Goal: Task Accomplishment & Management: Use online tool/utility

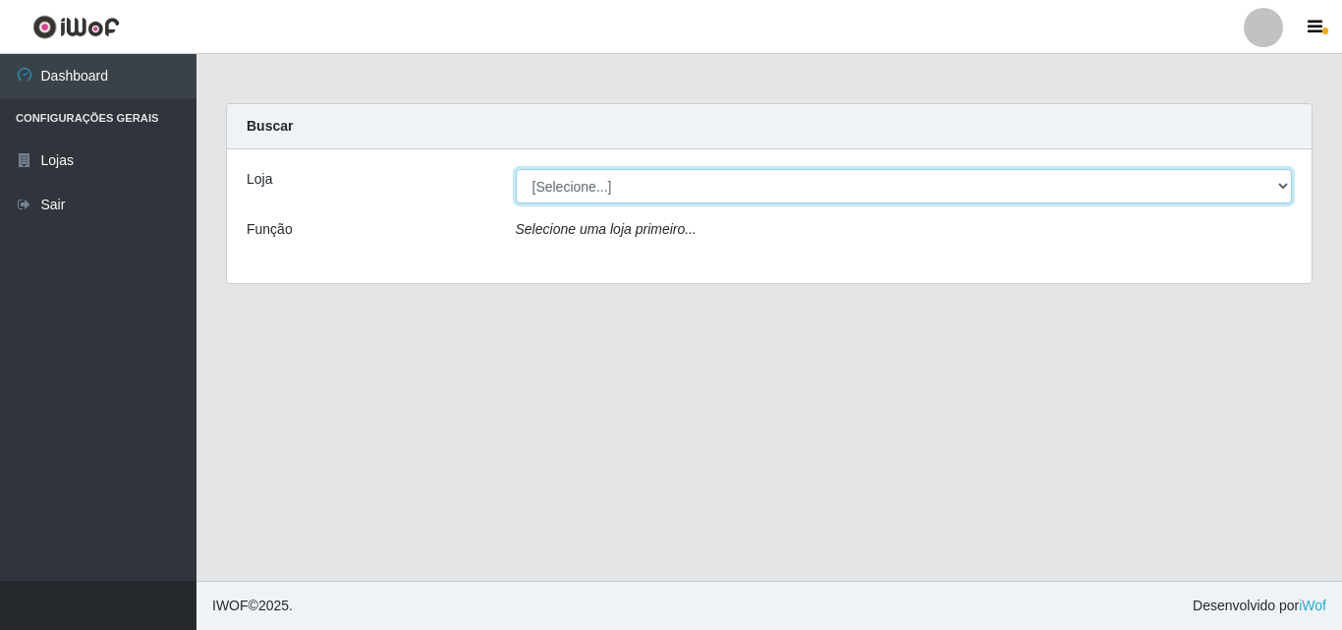
click at [680, 194] on select "[Selecione...] BomQueSó Agreste - Loja 3" at bounding box center [904, 186] width 777 height 34
select select "215"
click at [516, 169] on select "[Selecione...] BomQueSó Agreste - Loja 3" at bounding box center [904, 186] width 777 height 34
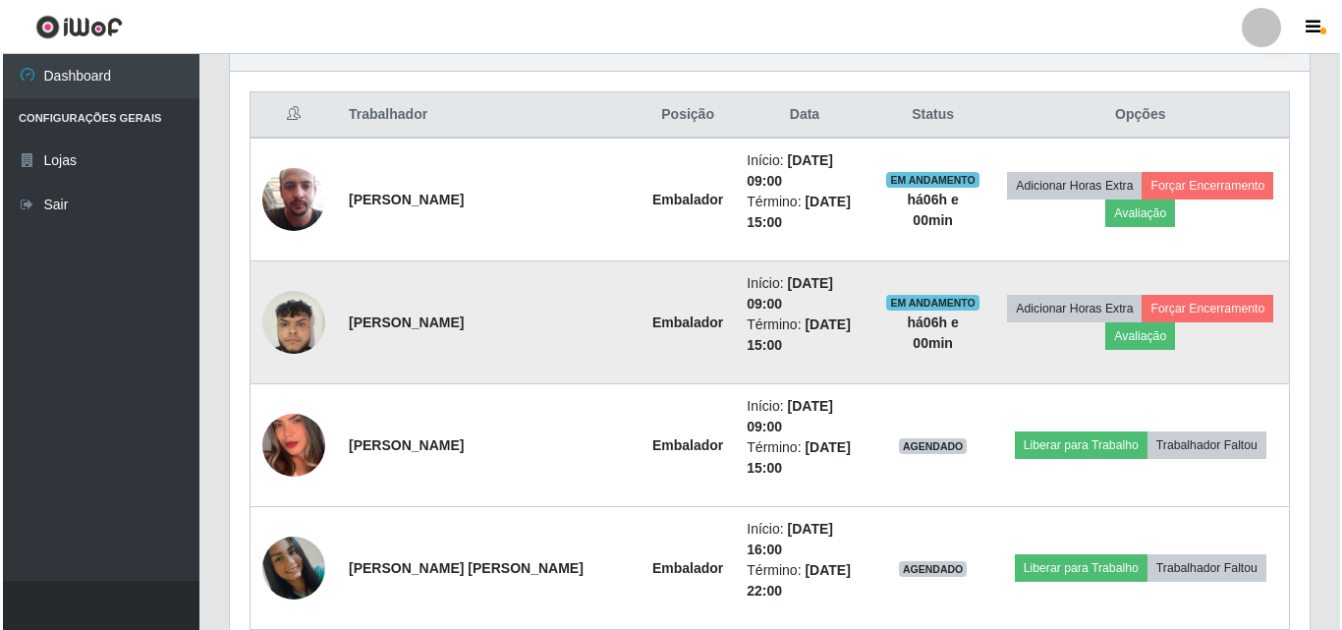
scroll to position [688, 0]
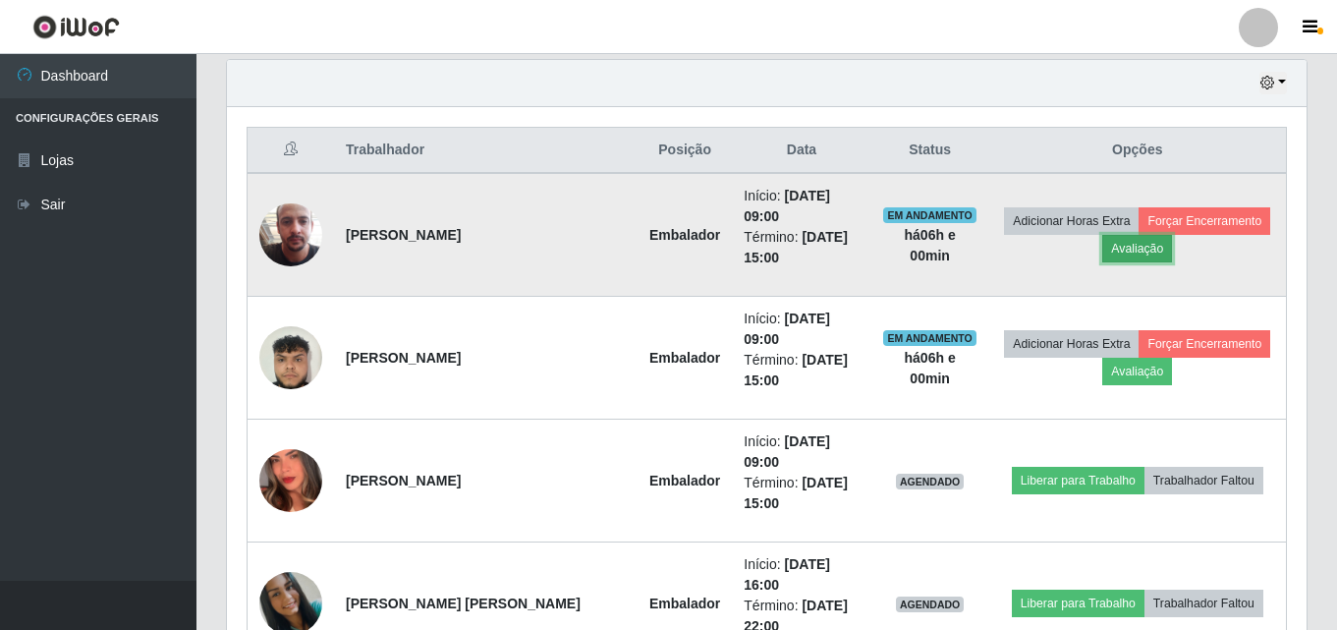
click at [1141, 242] on button "Avaliação" at bounding box center [1137, 249] width 70 height 28
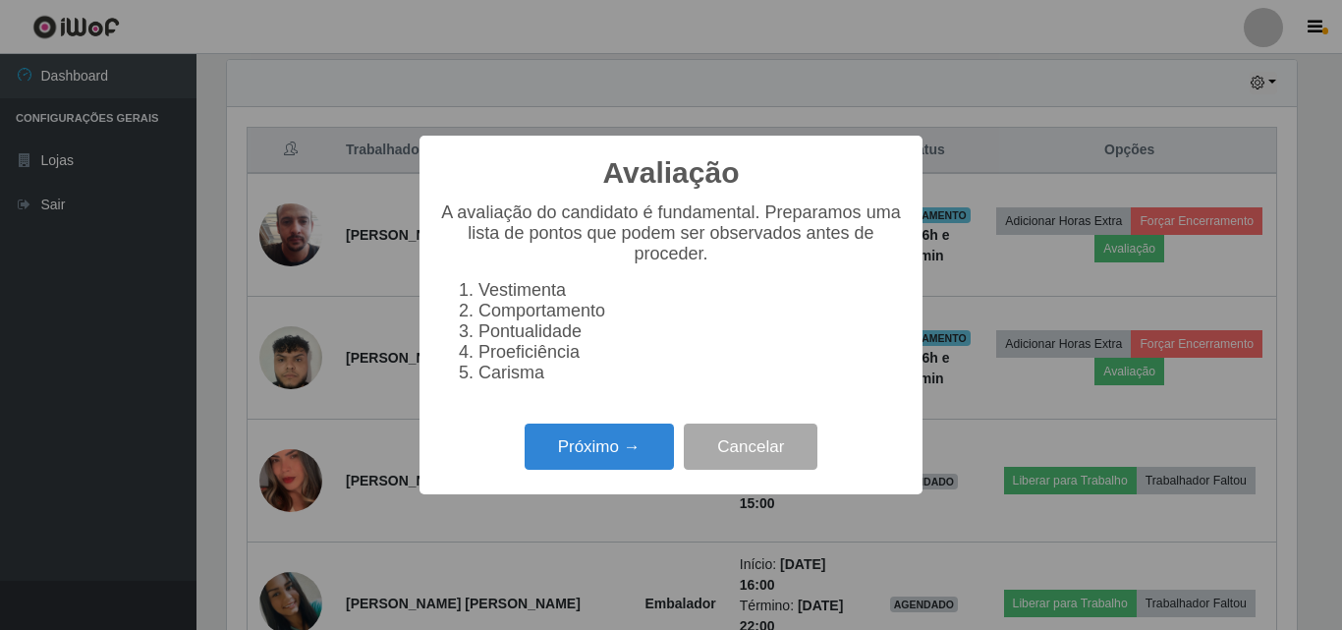
scroll to position [408, 1070]
click at [612, 470] on button "Próximo →" at bounding box center [599, 446] width 149 height 46
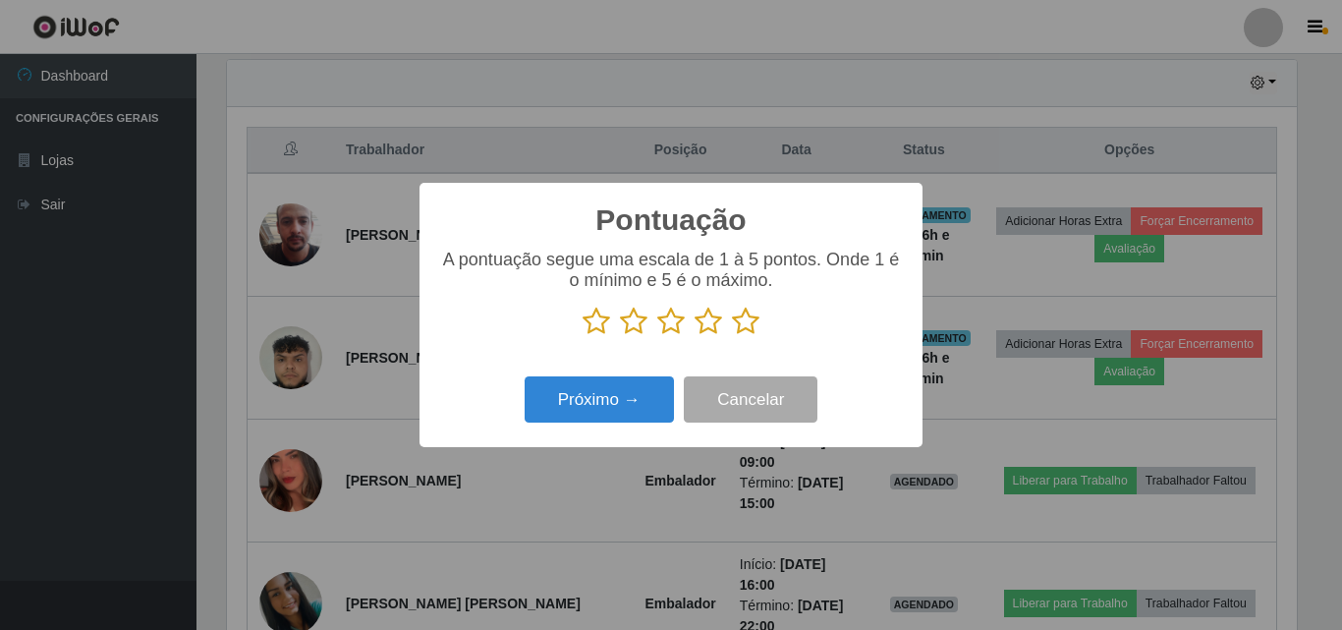
scroll to position [981891, 981229]
click at [756, 323] on icon at bounding box center [746, 320] width 28 height 29
click at [732, 336] on input "radio" at bounding box center [732, 336] width 0 height 0
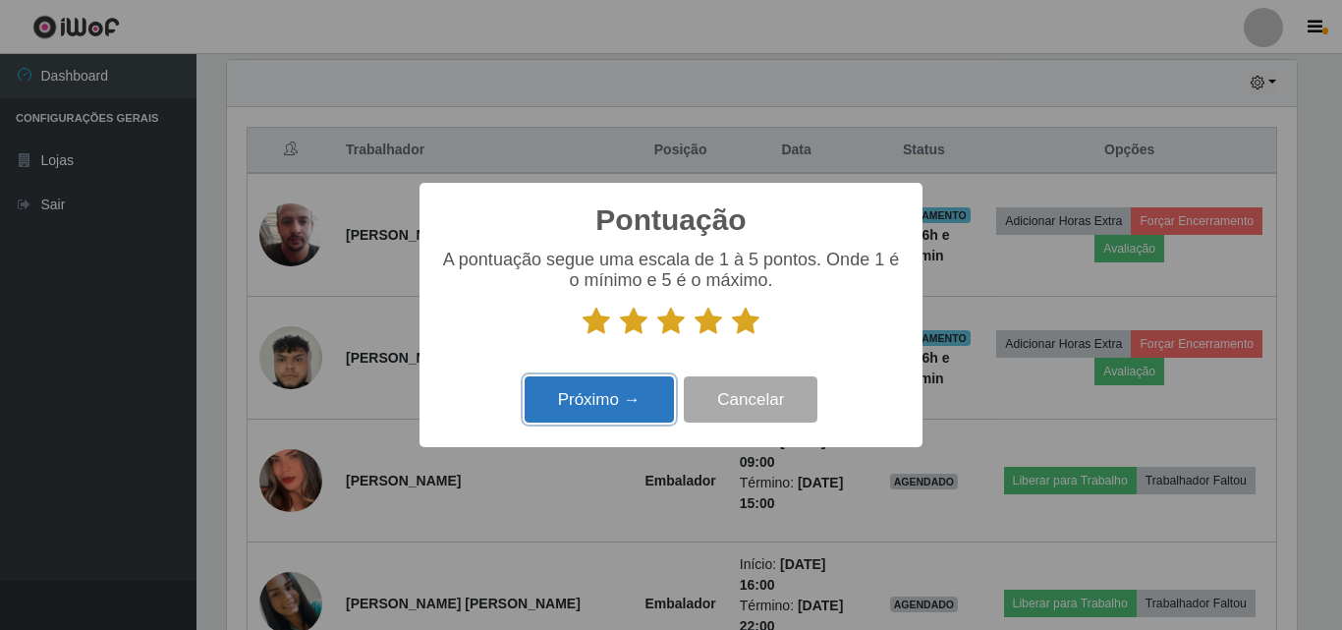
click at [617, 419] on button "Próximo →" at bounding box center [599, 399] width 149 height 46
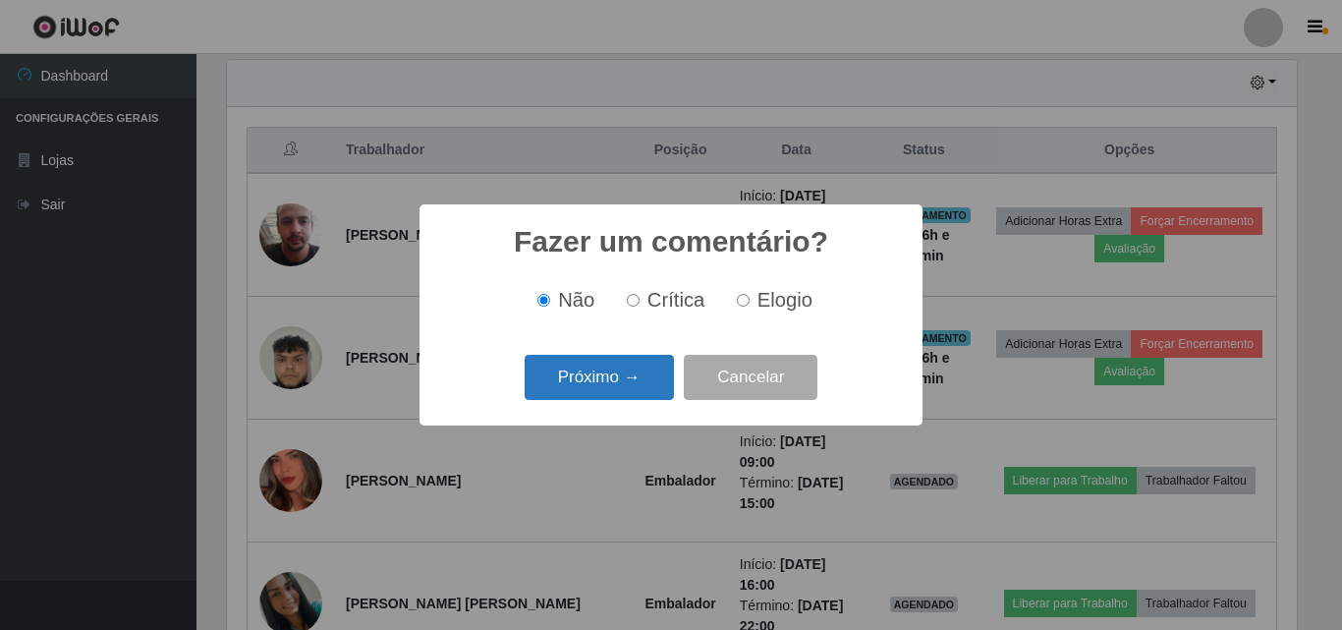
click at [624, 389] on button "Próximo →" at bounding box center [599, 378] width 149 height 46
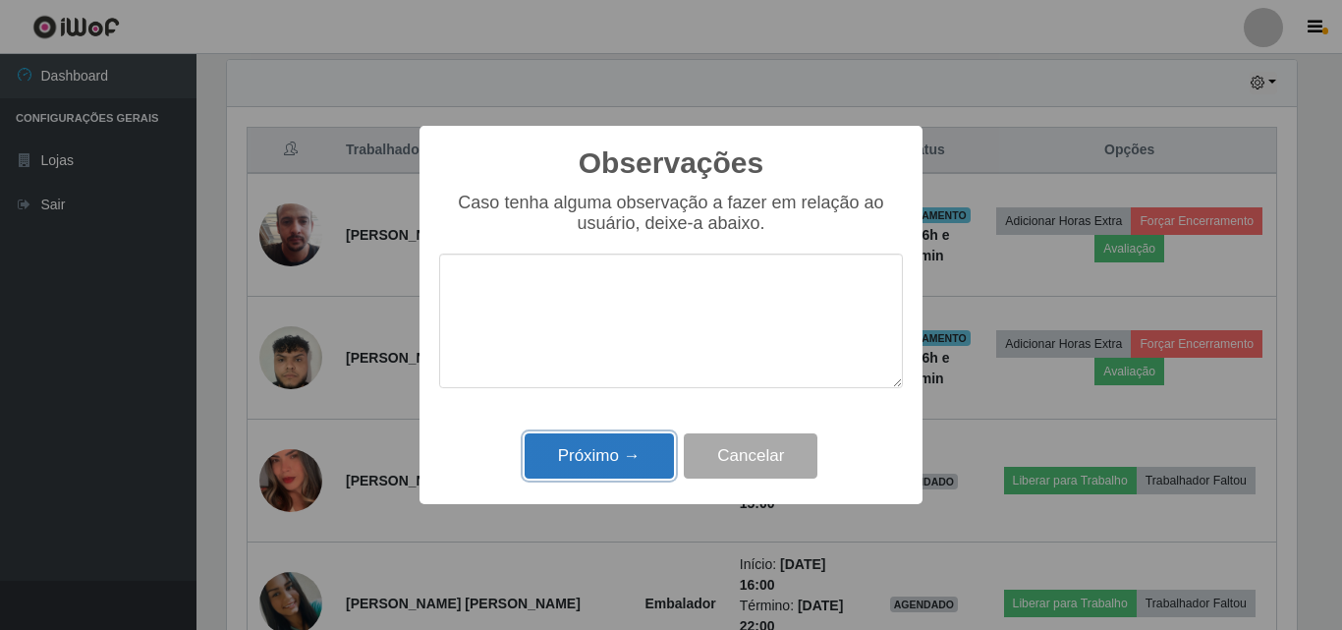
click at [658, 447] on button "Próximo →" at bounding box center [599, 456] width 149 height 46
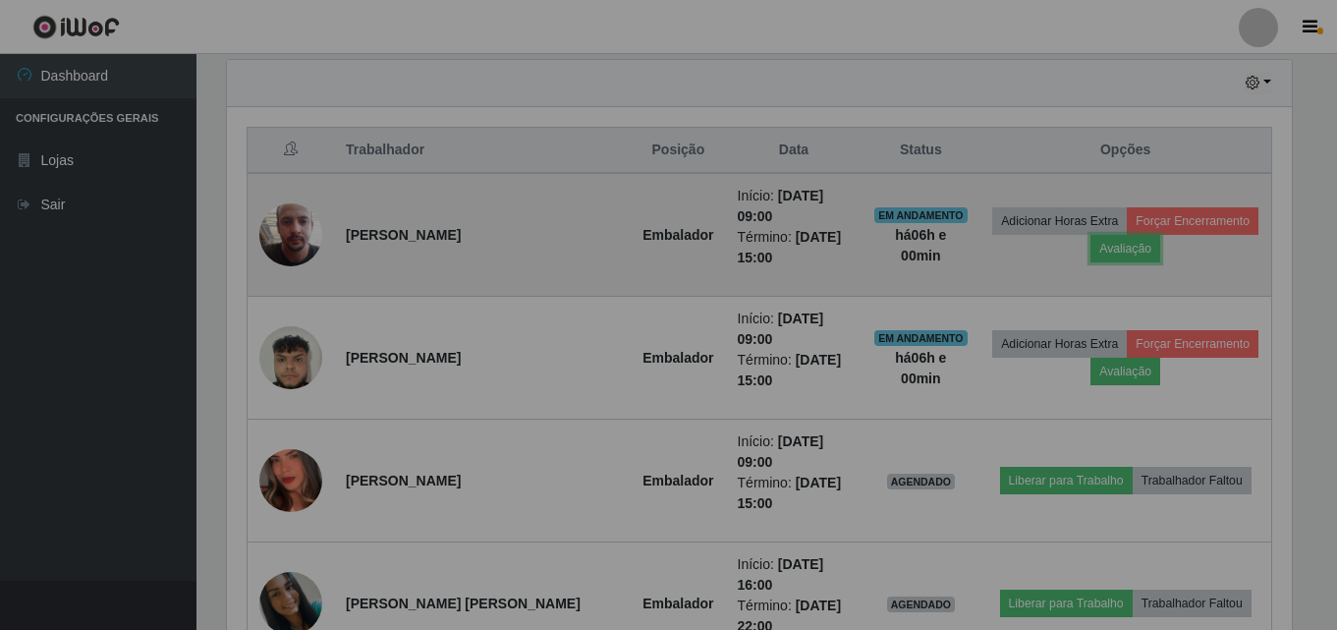
scroll to position [408, 1080]
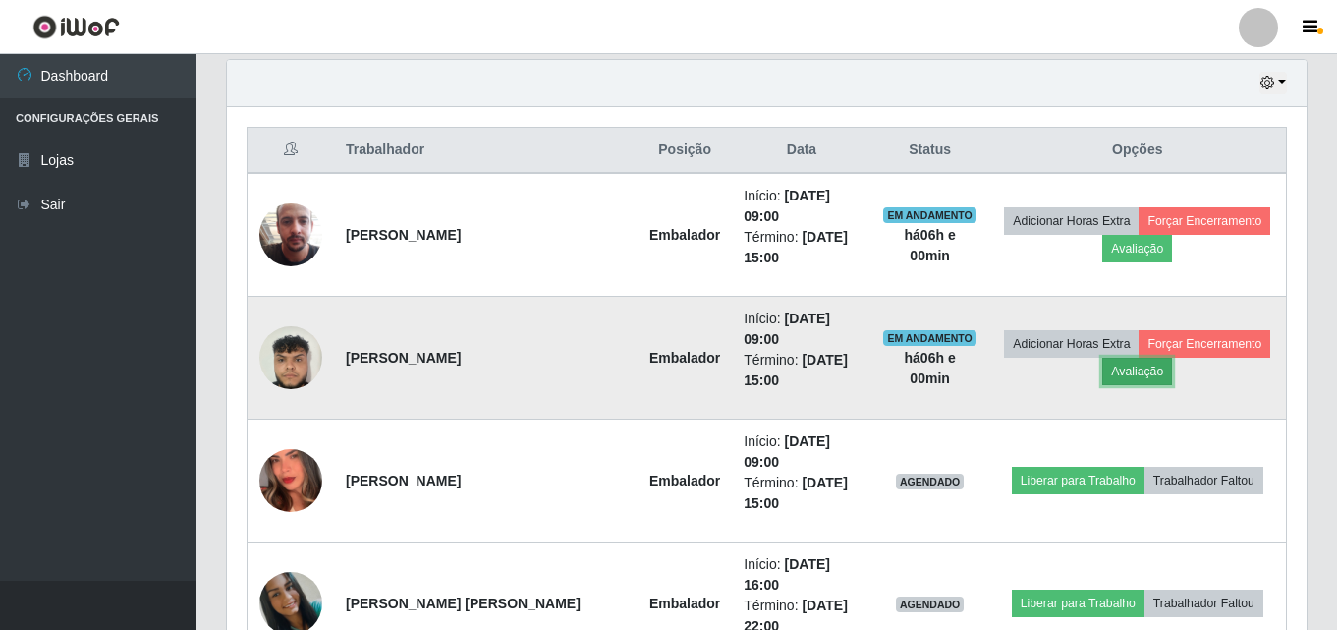
click at [1102, 358] on button "Avaliação" at bounding box center [1137, 372] width 70 height 28
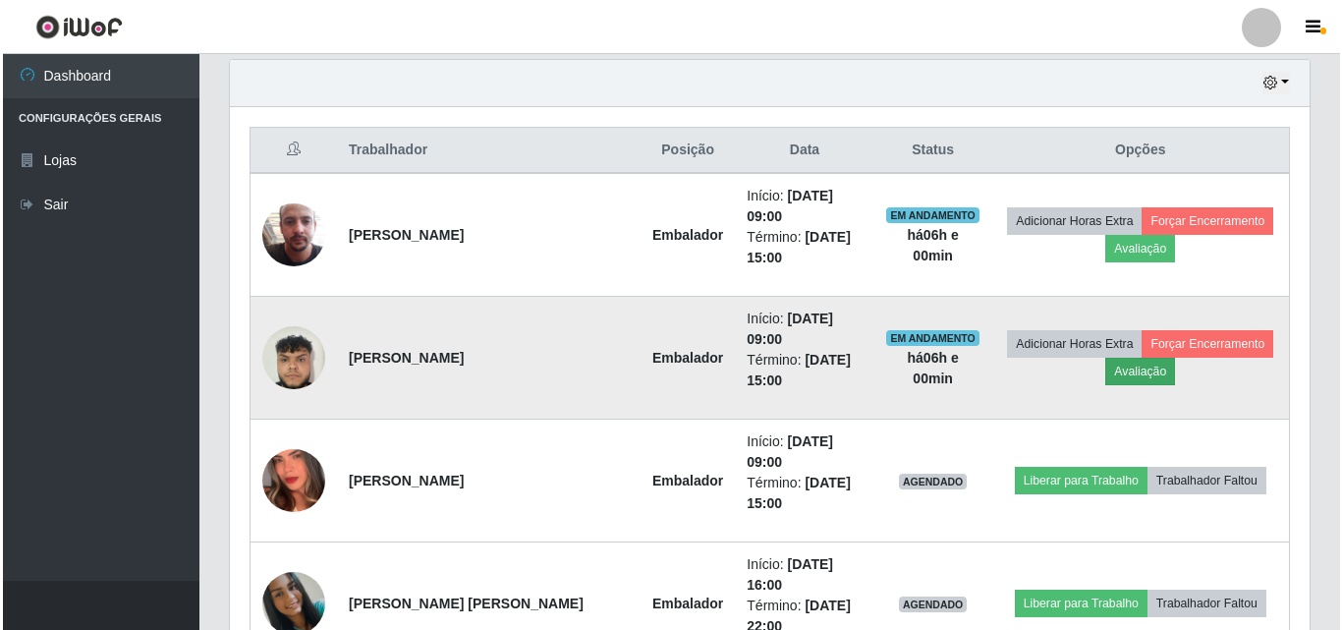
scroll to position [408, 1070]
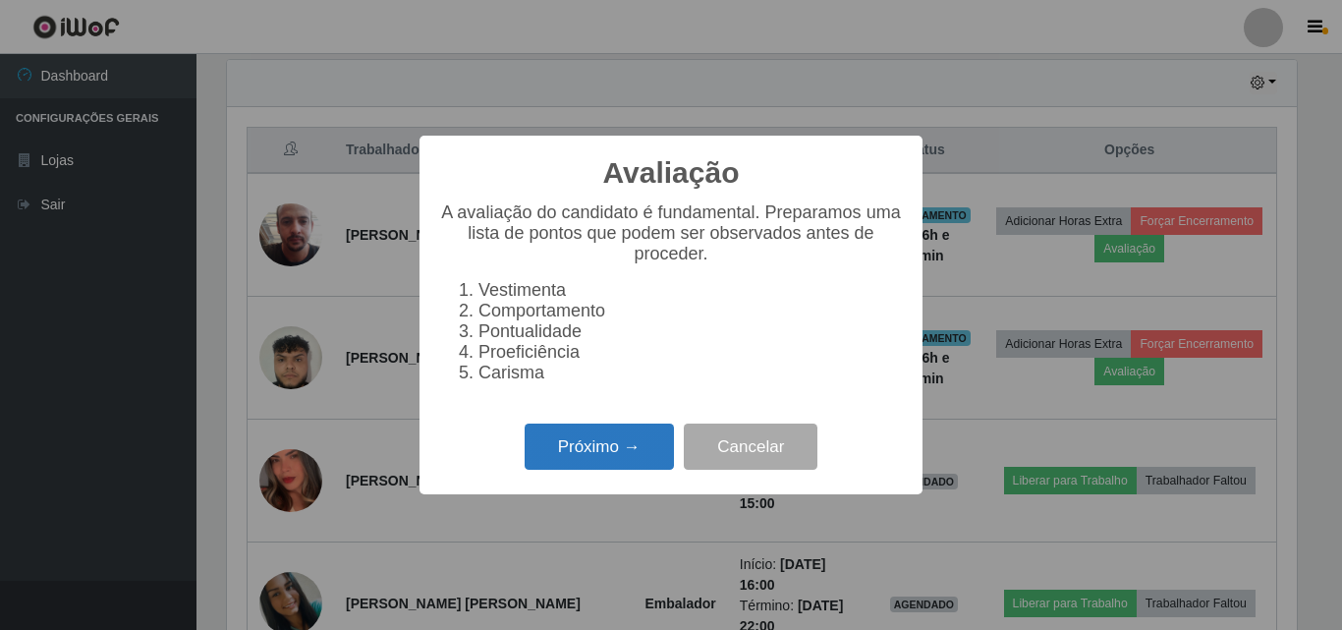
click at [652, 465] on button "Próximo →" at bounding box center [599, 446] width 149 height 46
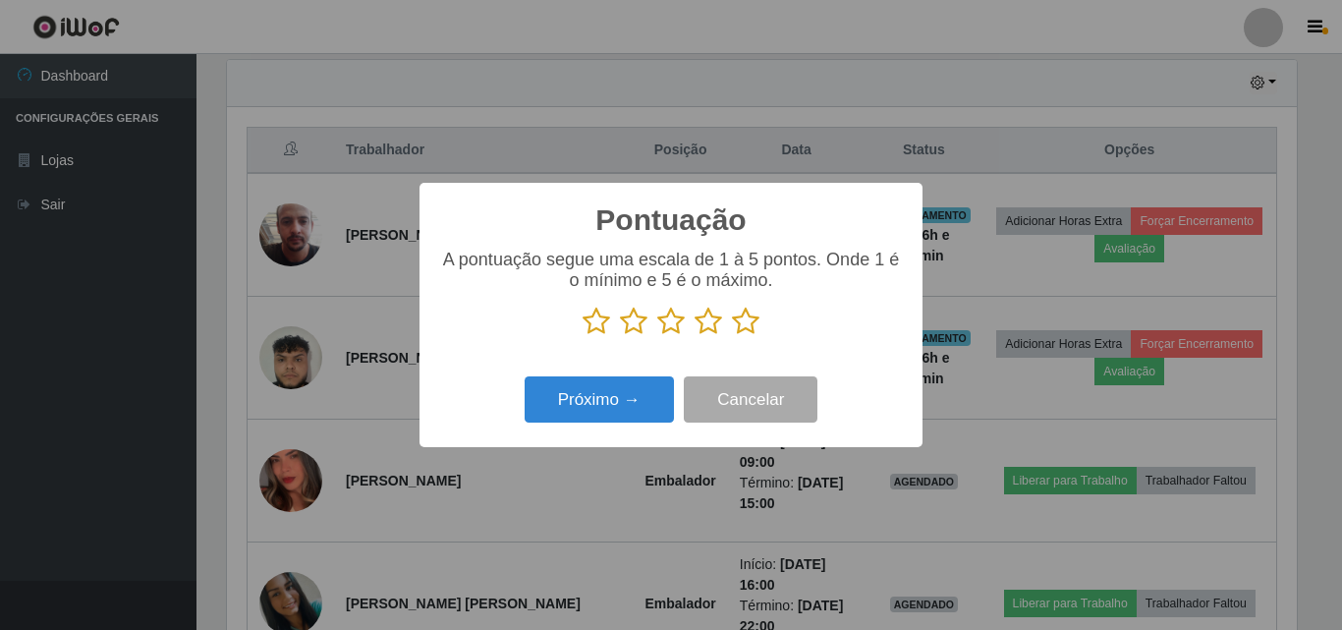
click at [745, 336] on icon at bounding box center [746, 320] width 28 height 29
click at [732, 336] on input "radio" at bounding box center [732, 336] width 0 height 0
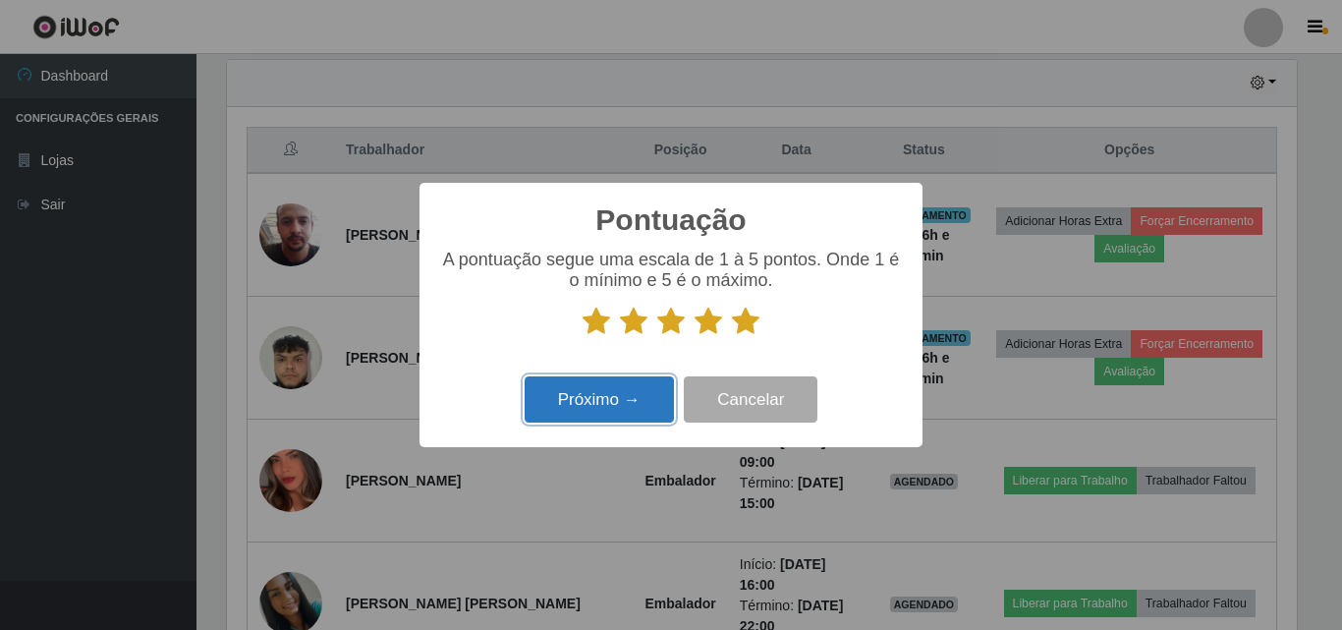
click at [651, 402] on button "Próximo →" at bounding box center [599, 399] width 149 height 46
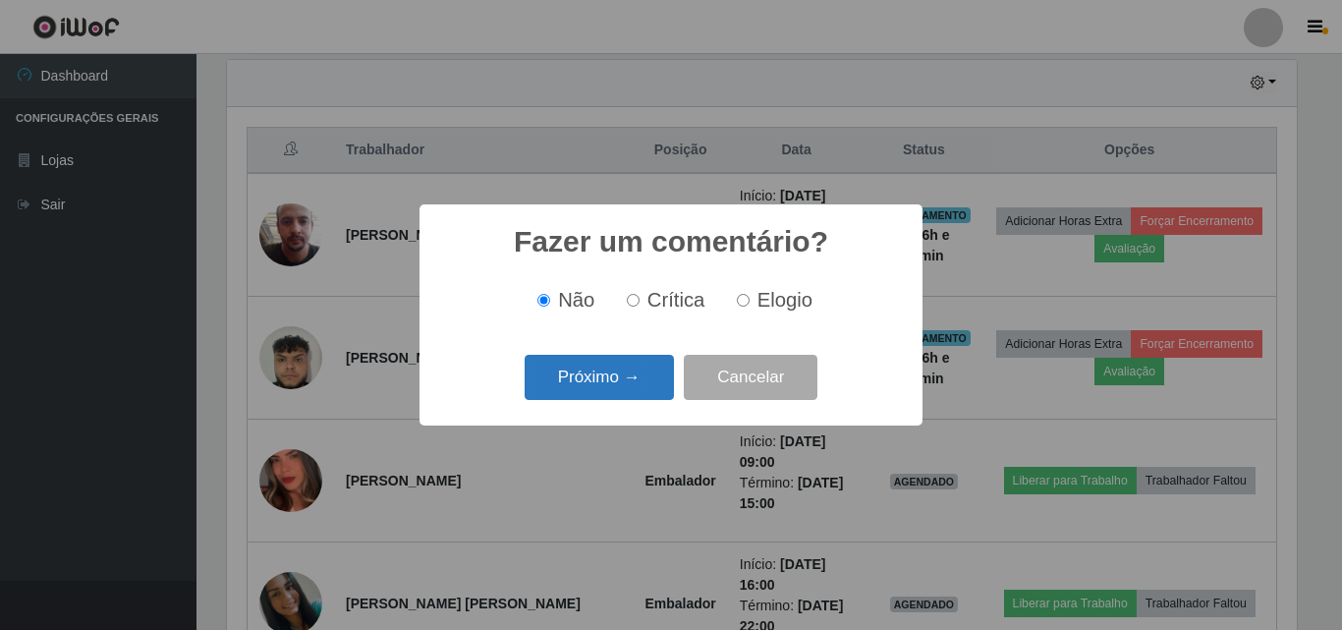
click at [653, 386] on button "Próximo →" at bounding box center [599, 378] width 149 height 46
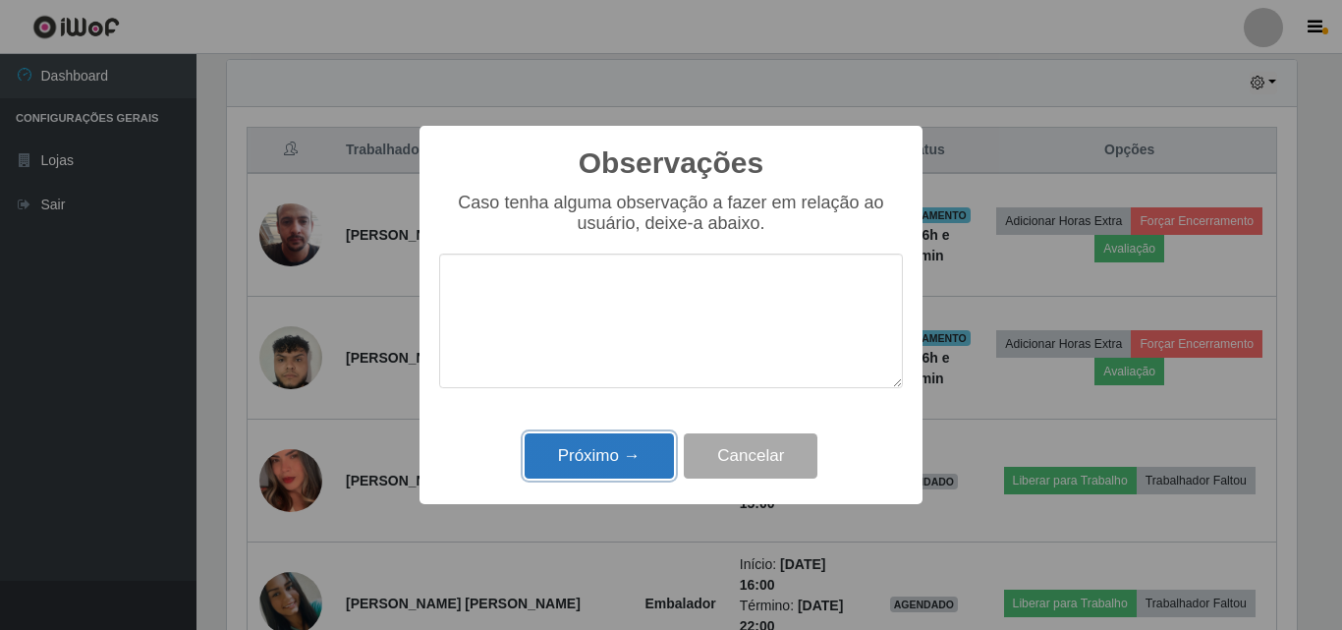
click at [624, 463] on button "Próximo →" at bounding box center [599, 456] width 149 height 46
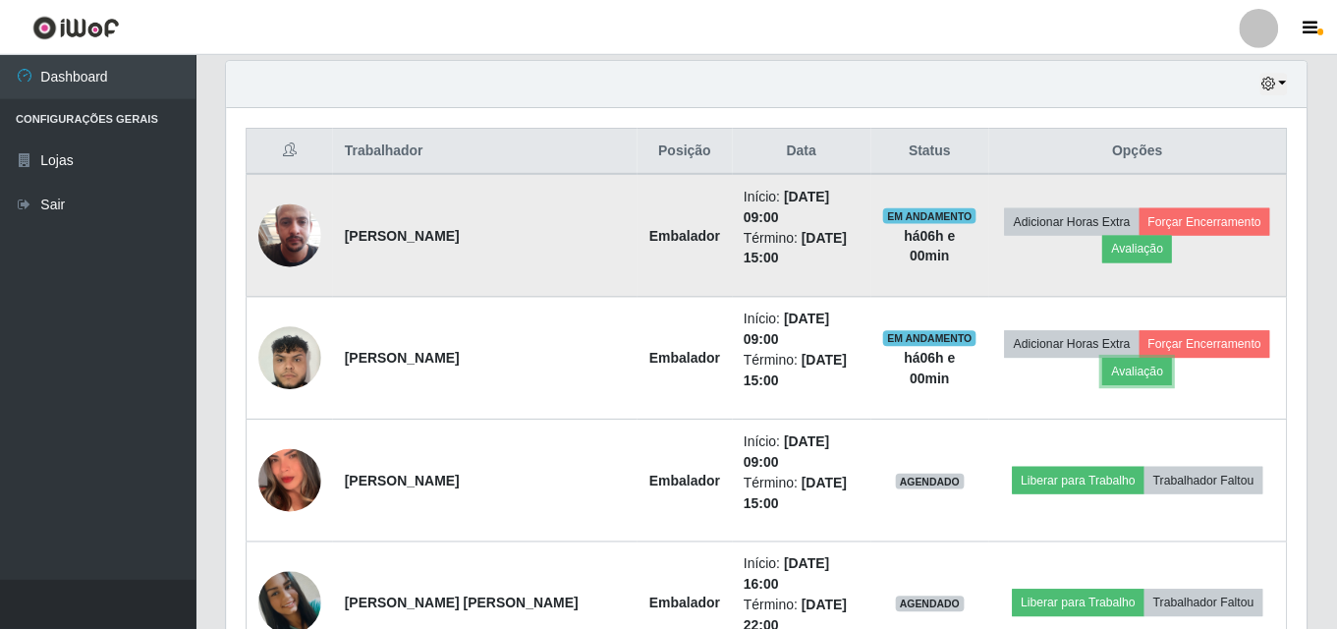
scroll to position [408, 1080]
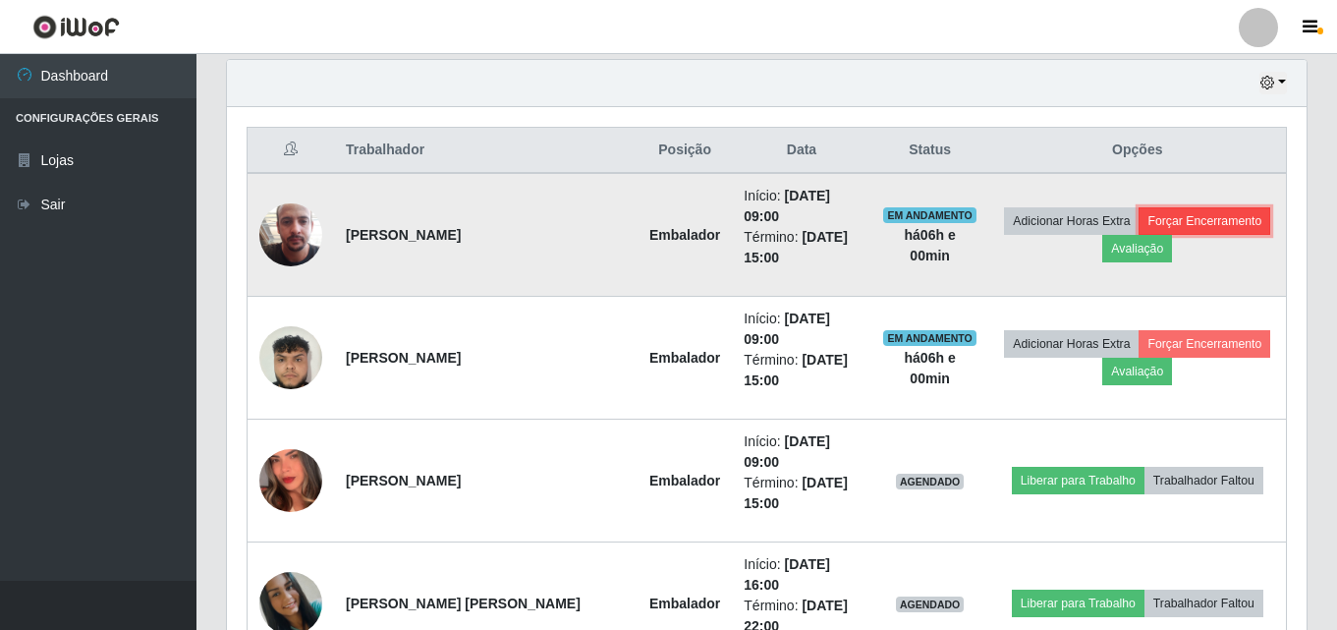
click at [1173, 212] on button "Forçar Encerramento" at bounding box center [1204, 221] width 132 height 28
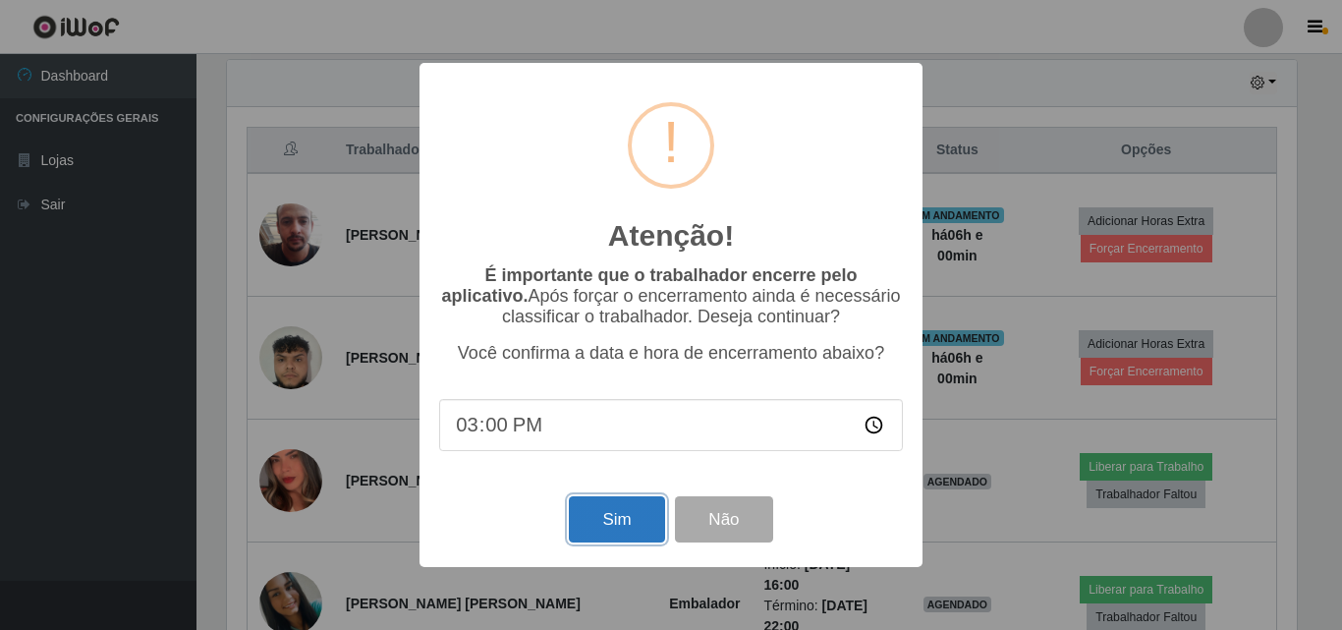
click at [627, 516] on button "Sim" at bounding box center [616, 519] width 95 height 46
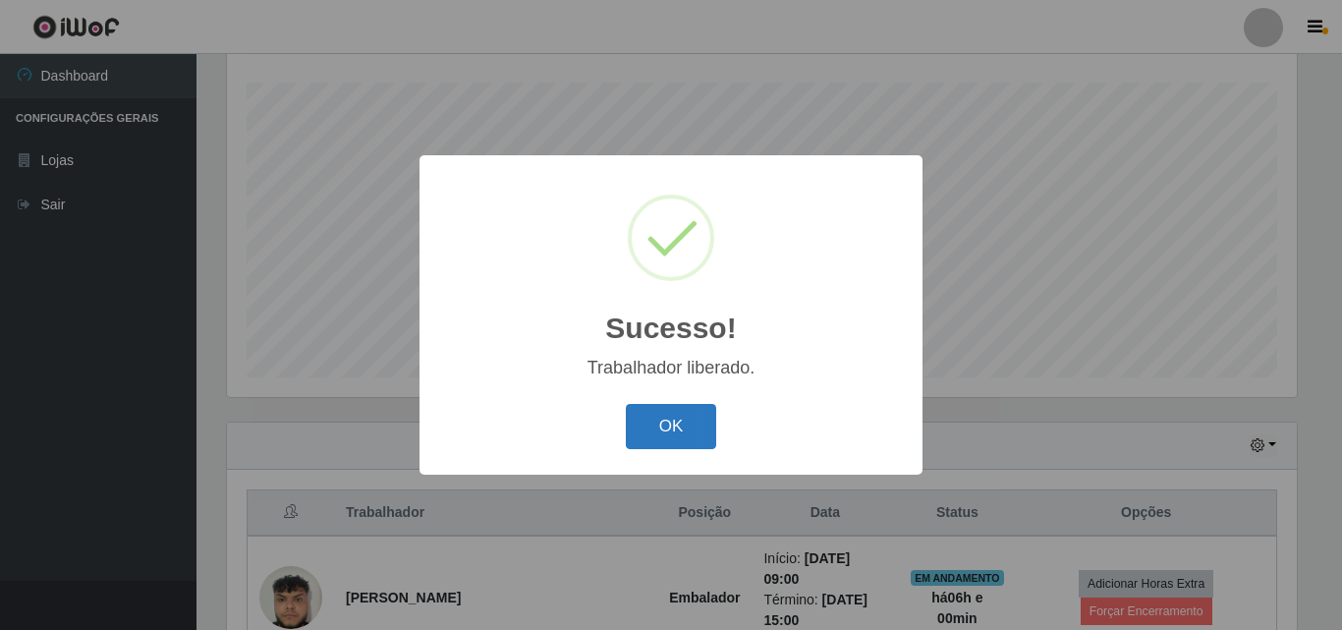
click at [713, 426] on button "OK" at bounding box center [671, 427] width 91 height 46
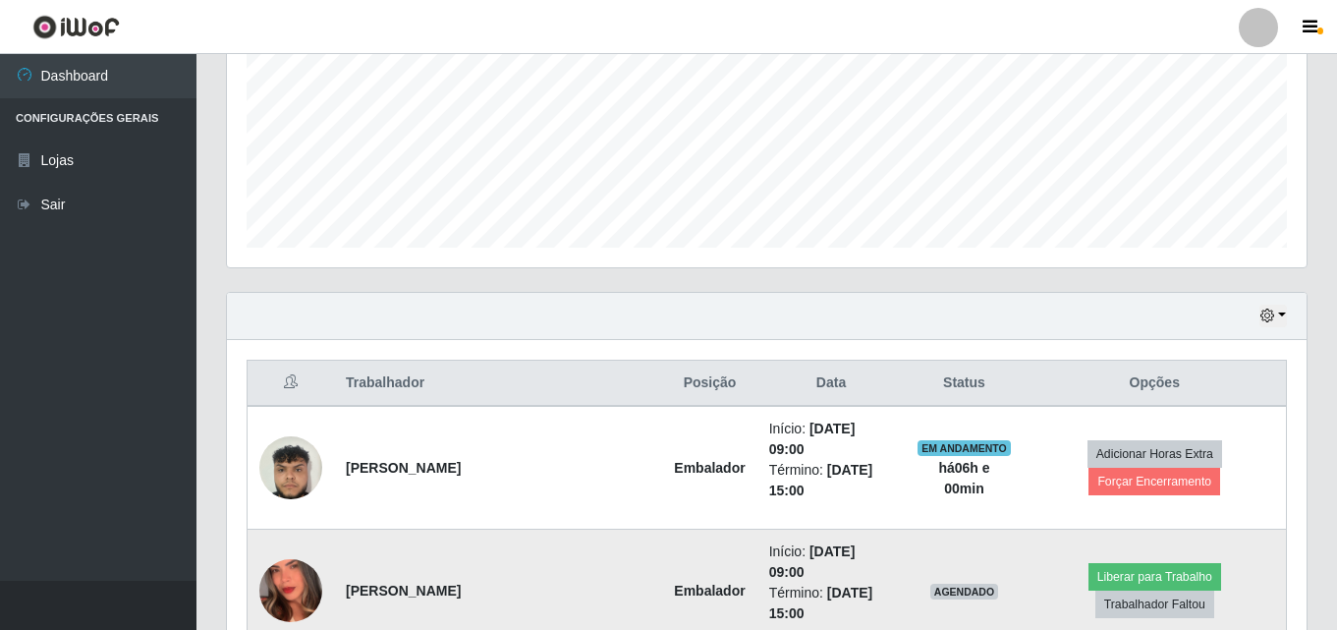
scroll to position [620, 0]
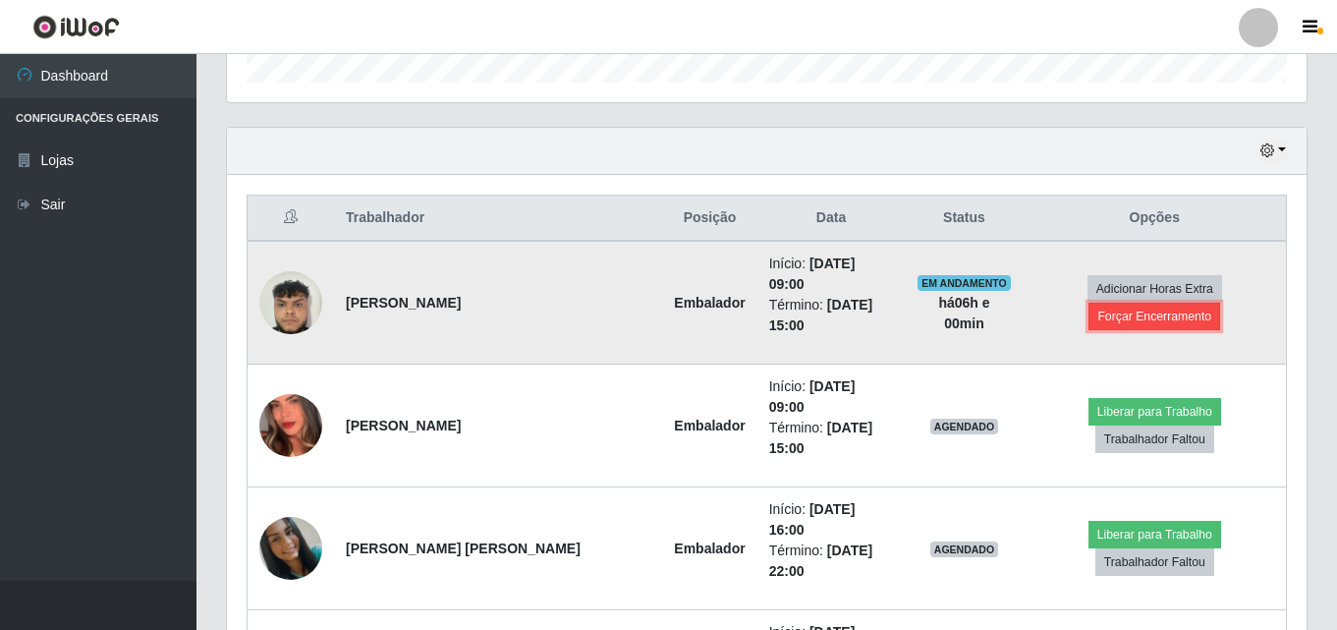
click at [1179, 303] on button "Forçar Encerramento" at bounding box center [1154, 317] width 132 height 28
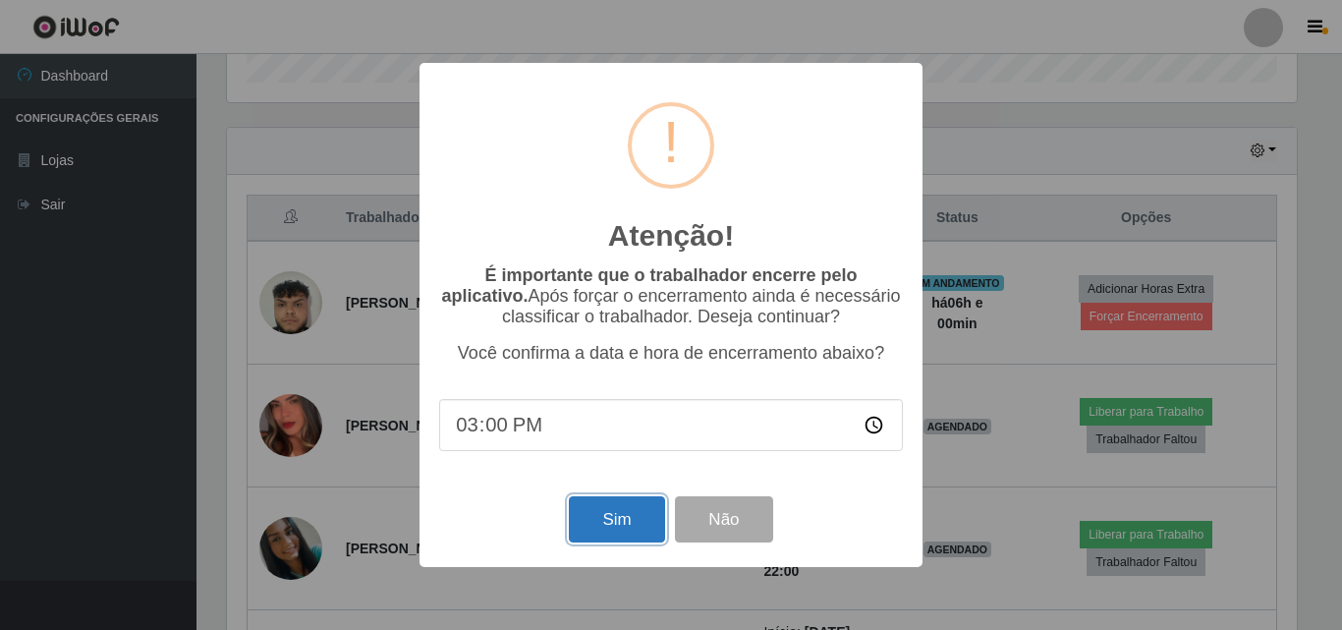
click at [636, 541] on button "Sim" at bounding box center [616, 519] width 95 height 46
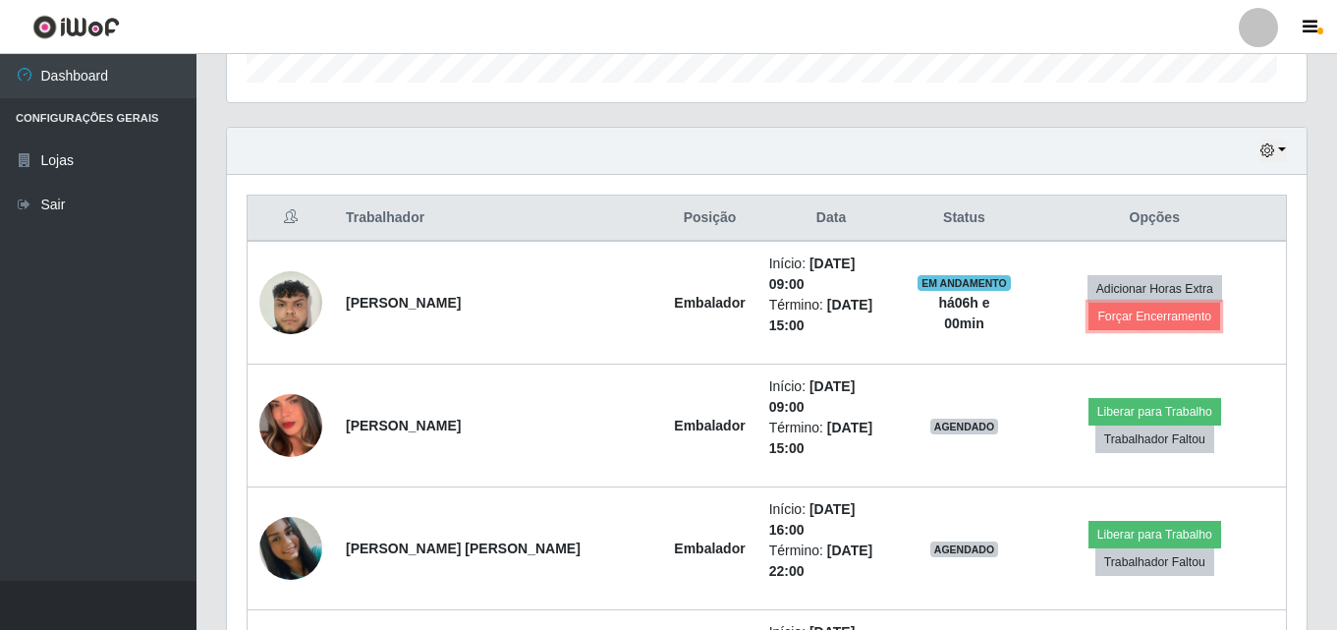
scroll to position [0, 0]
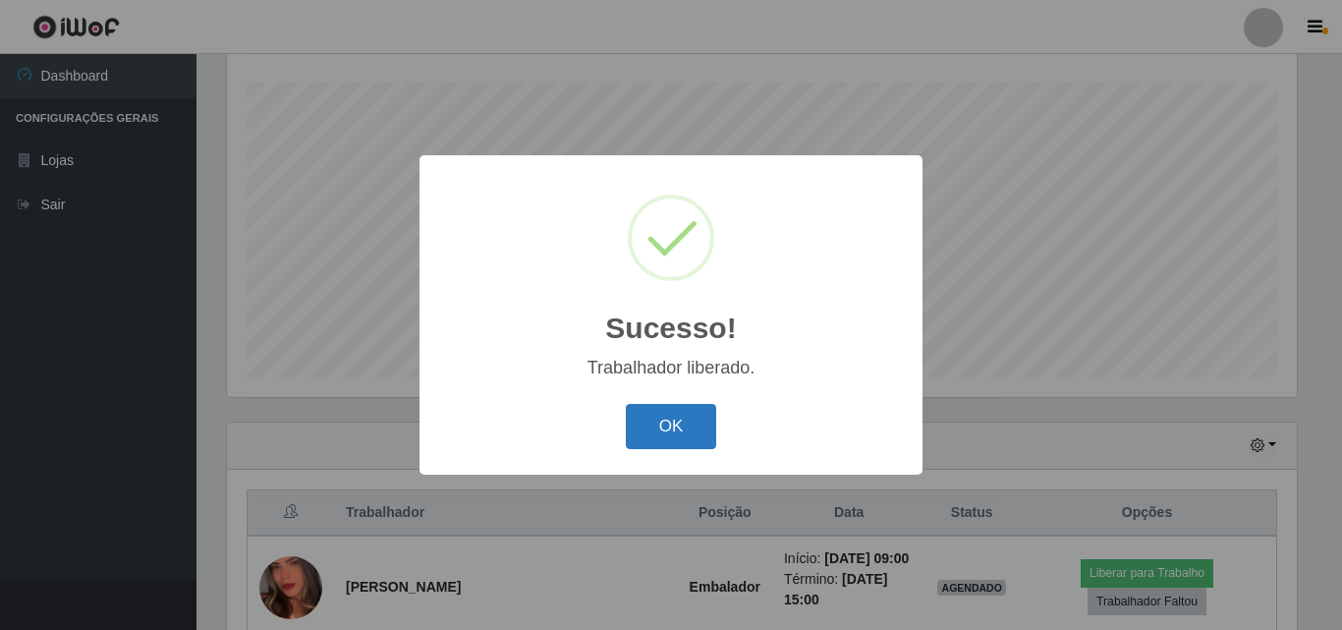
click at [679, 423] on button "OK" at bounding box center [671, 427] width 91 height 46
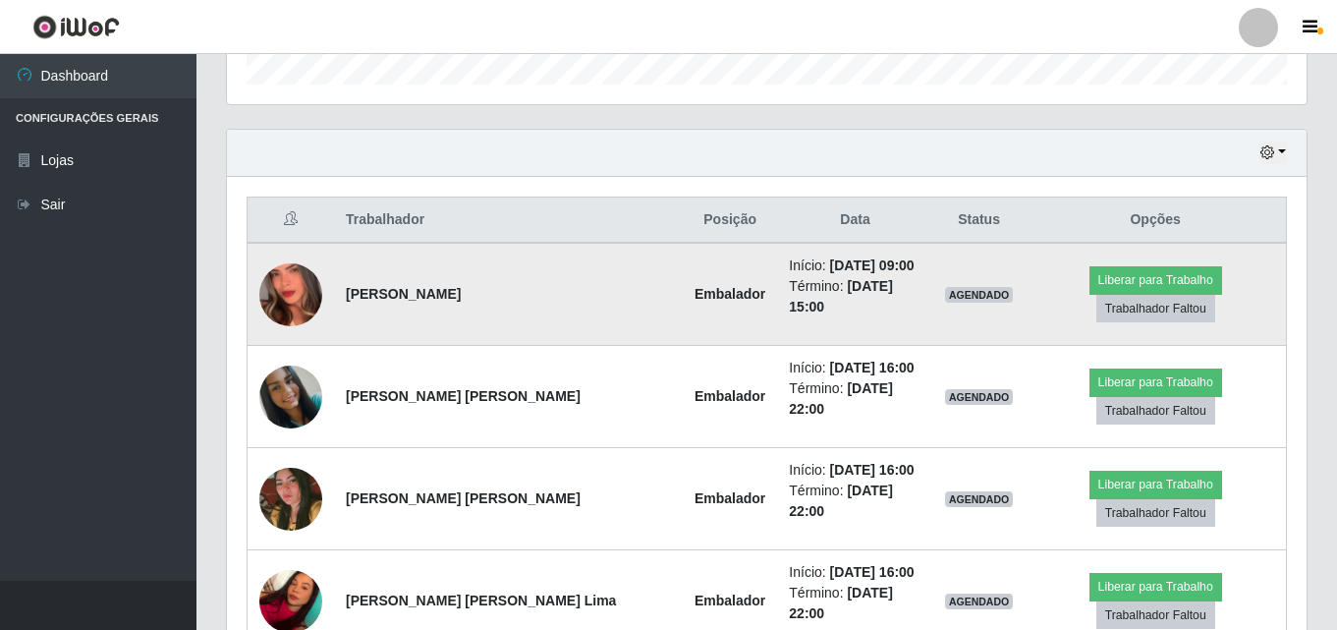
scroll to position [620, 0]
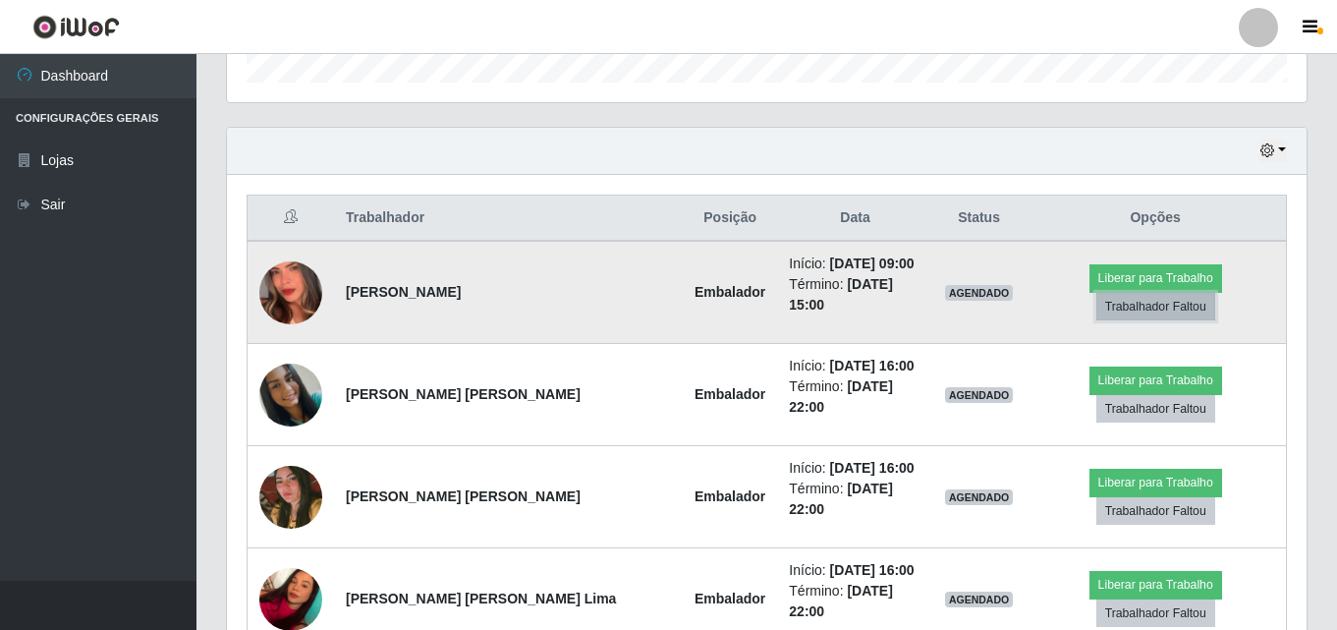
click at [1157, 293] on button "Trabalhador Faltou" at bounding box center [1155, 307] width 119 height 28
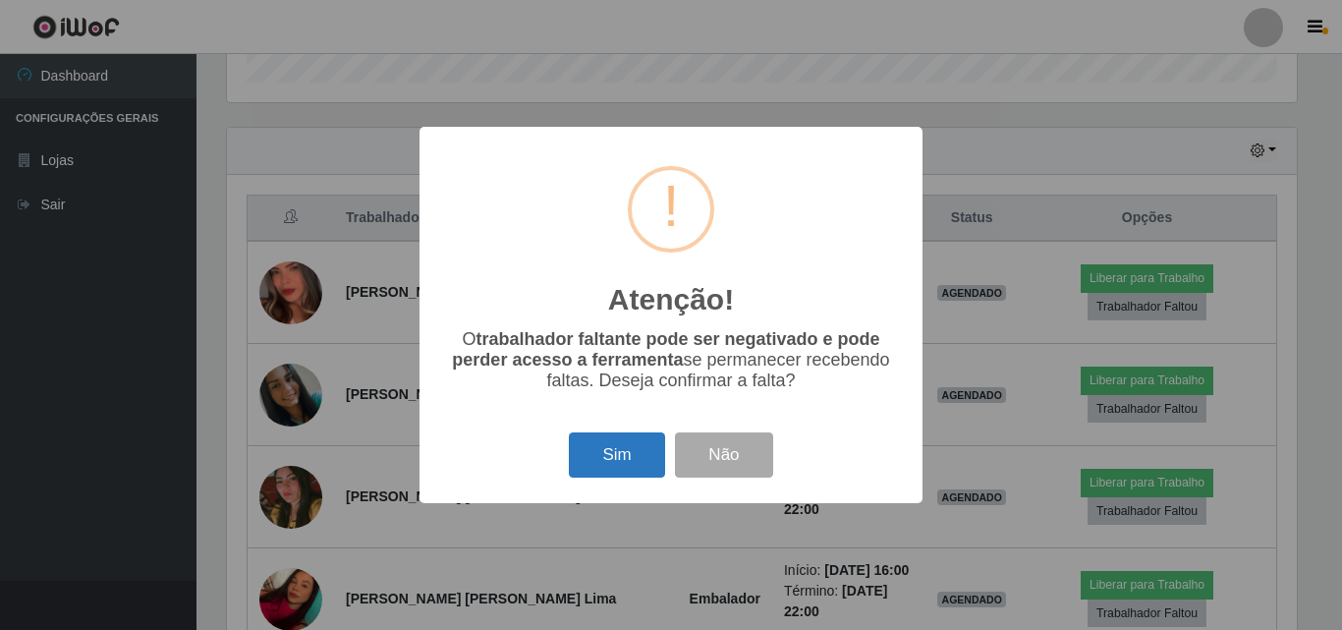
click at [598, 460] on button "Sim" at bounding box center [616, 455] width 95 height 46
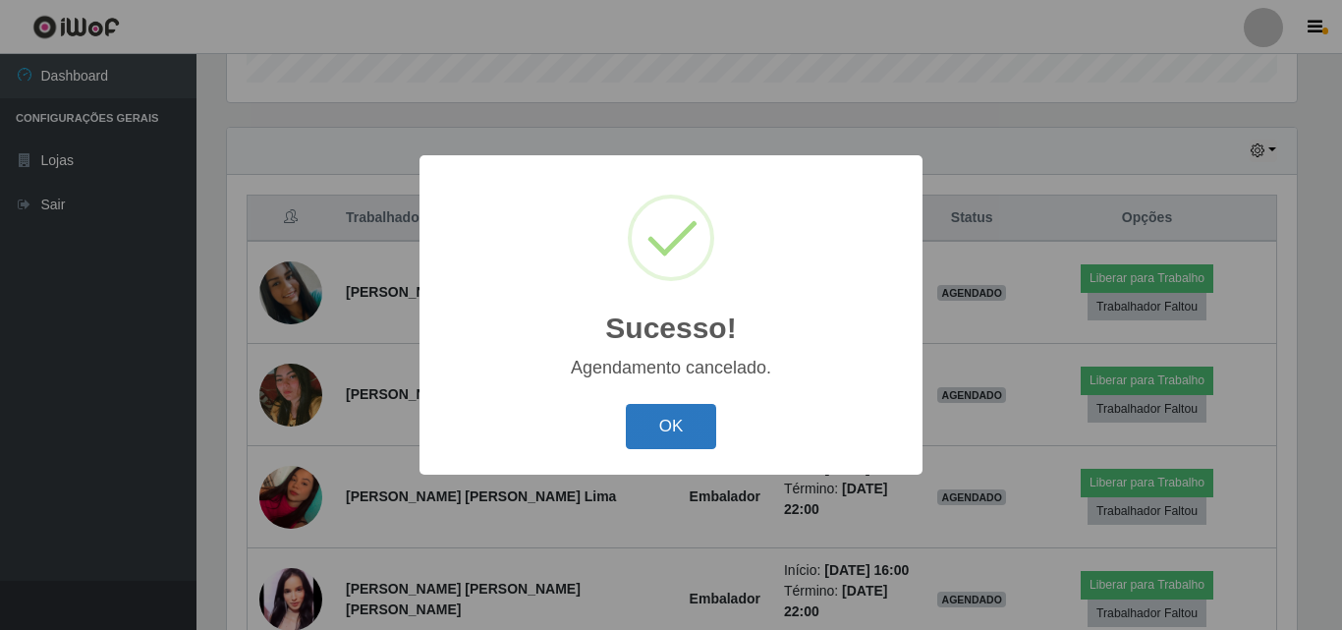
click at [657, 416] on button "OK" at bounding box center [671, 427] width 91 height 46
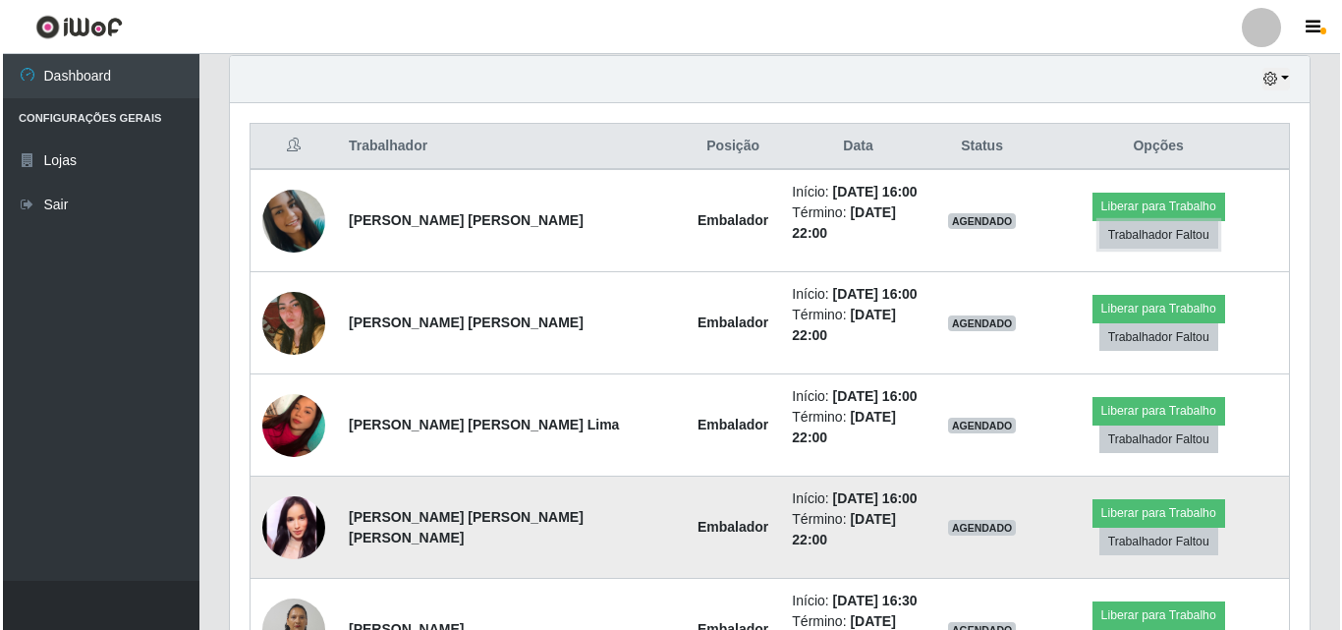
scroll to position [718, 0]
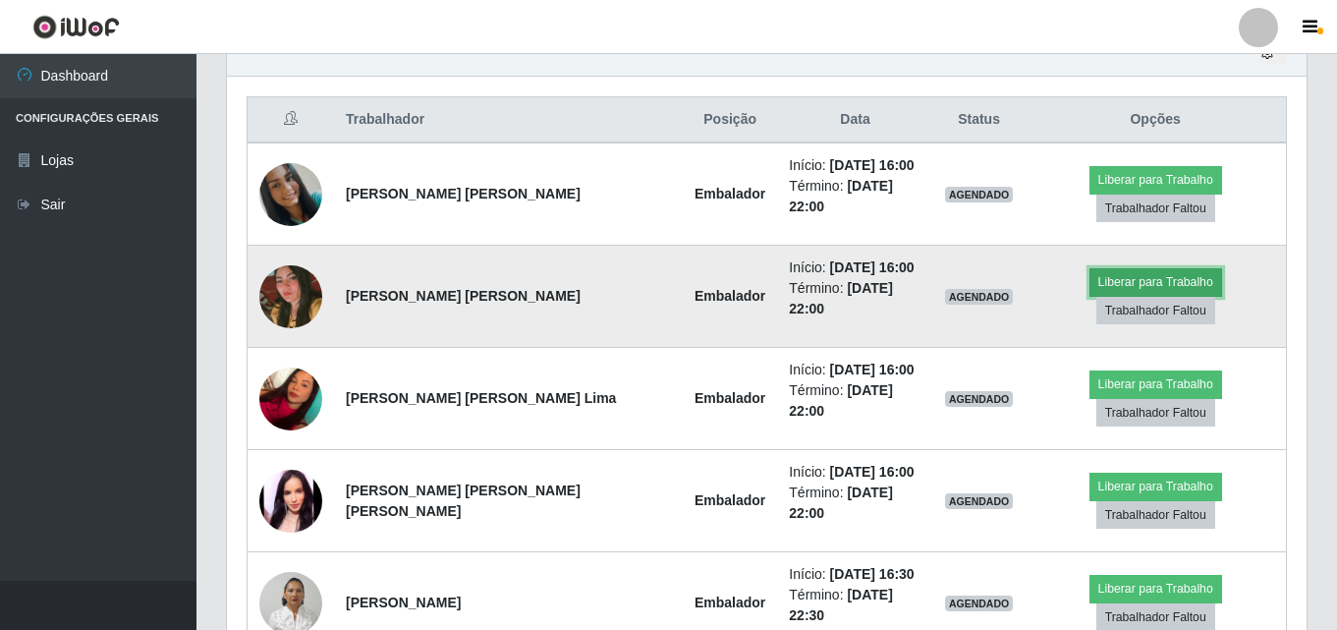
click at [1089, 272] on button "Liberar para Trabalho" at bounding box center [1155, 282] width 133 height 28
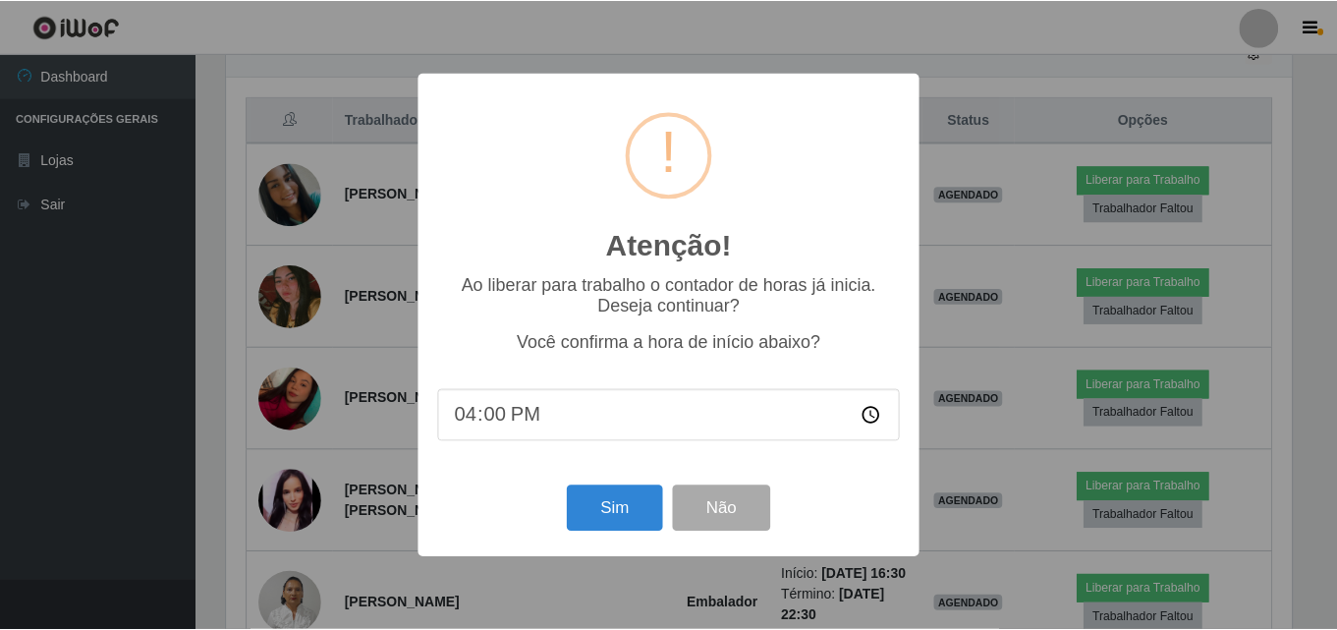
scroll to position [408, 1070]
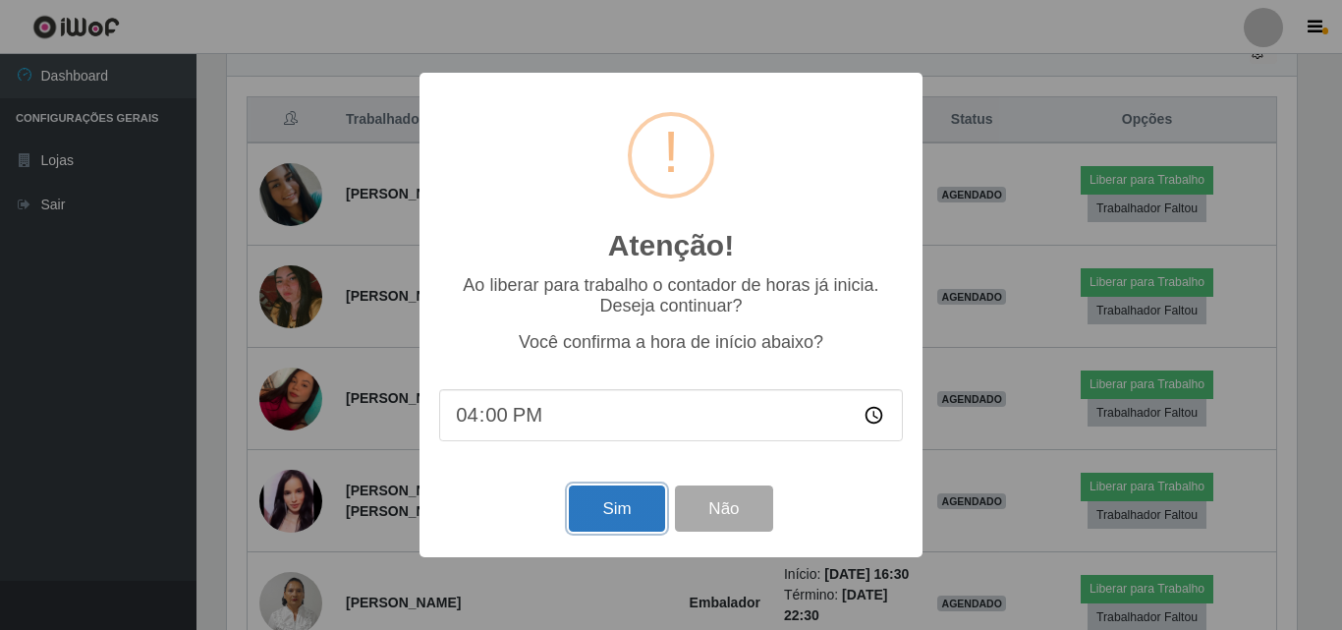
click at [618, 500] on button "Sim" at bounding box center [616, 508] width 95 height 46
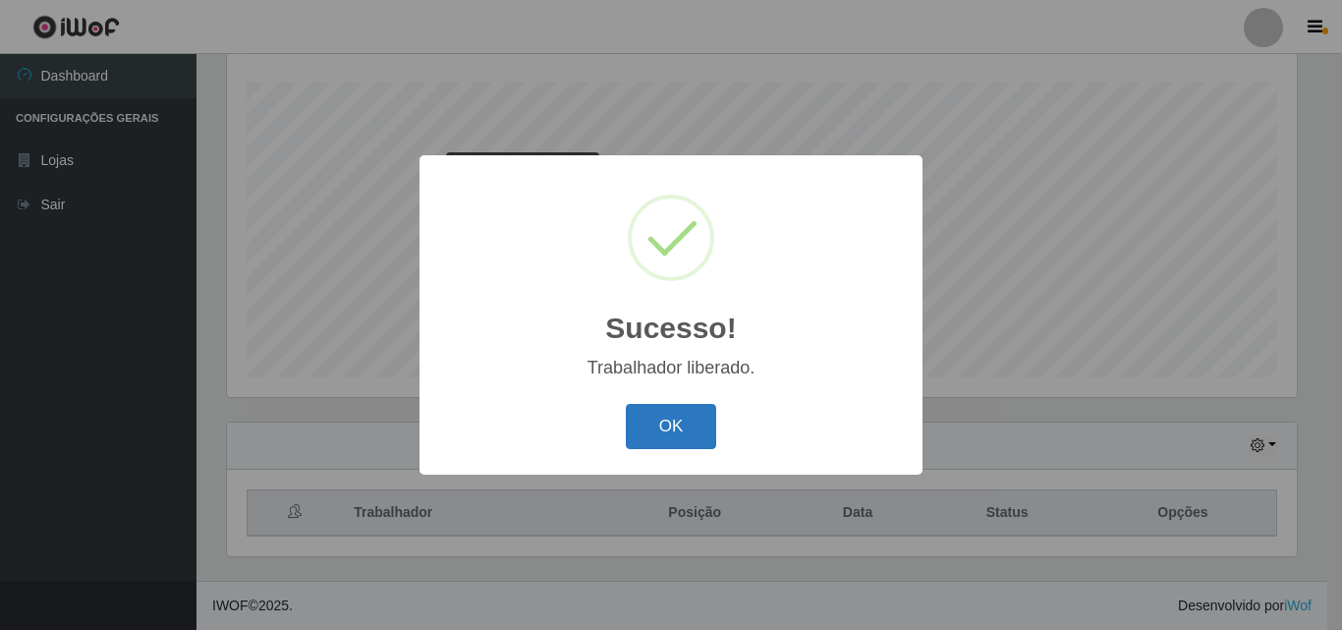
click at [664, 413] on button "OK" at bounding box center [671, 427] width 91 height 46
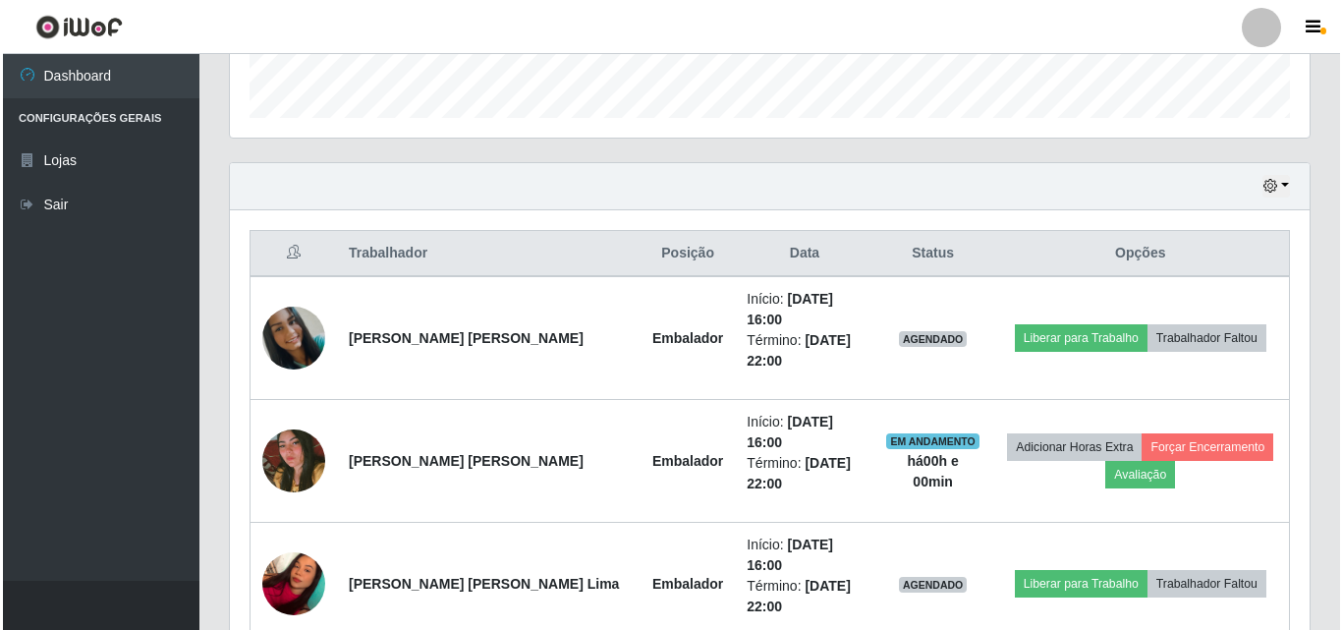
scroll to position [620, 0]
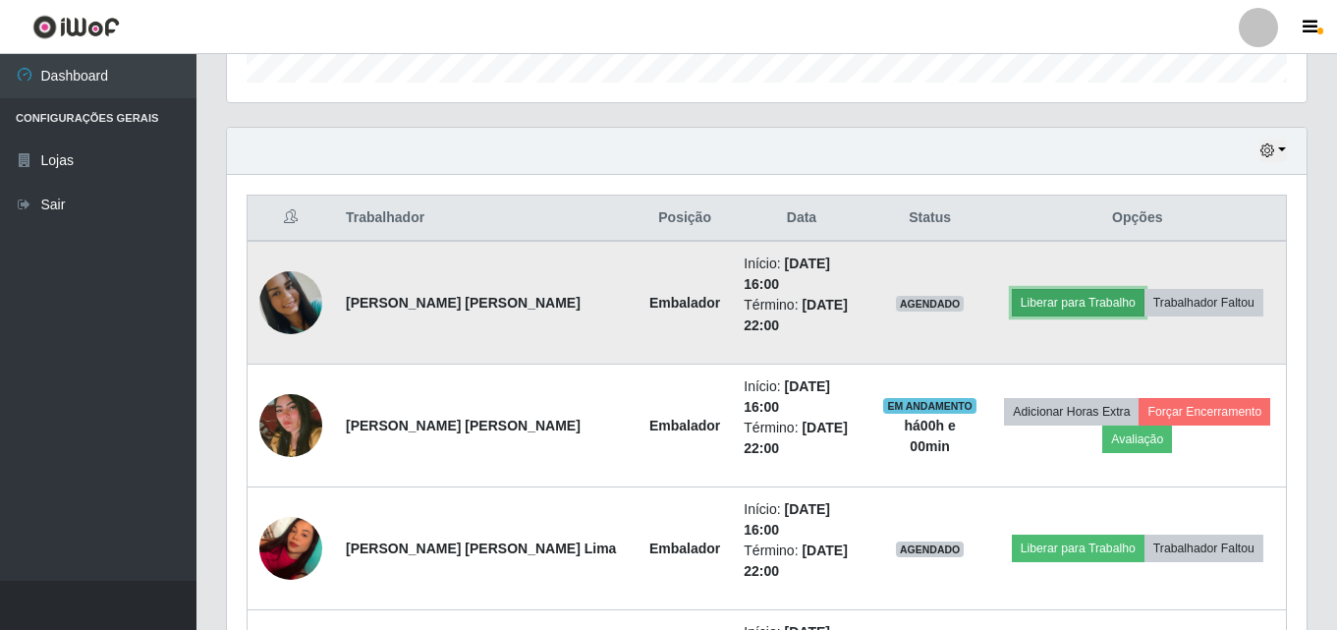
click at [1042, 292] on button "Liberar para Trabalho" at bounding box center [1078, 303] width 133 height 28
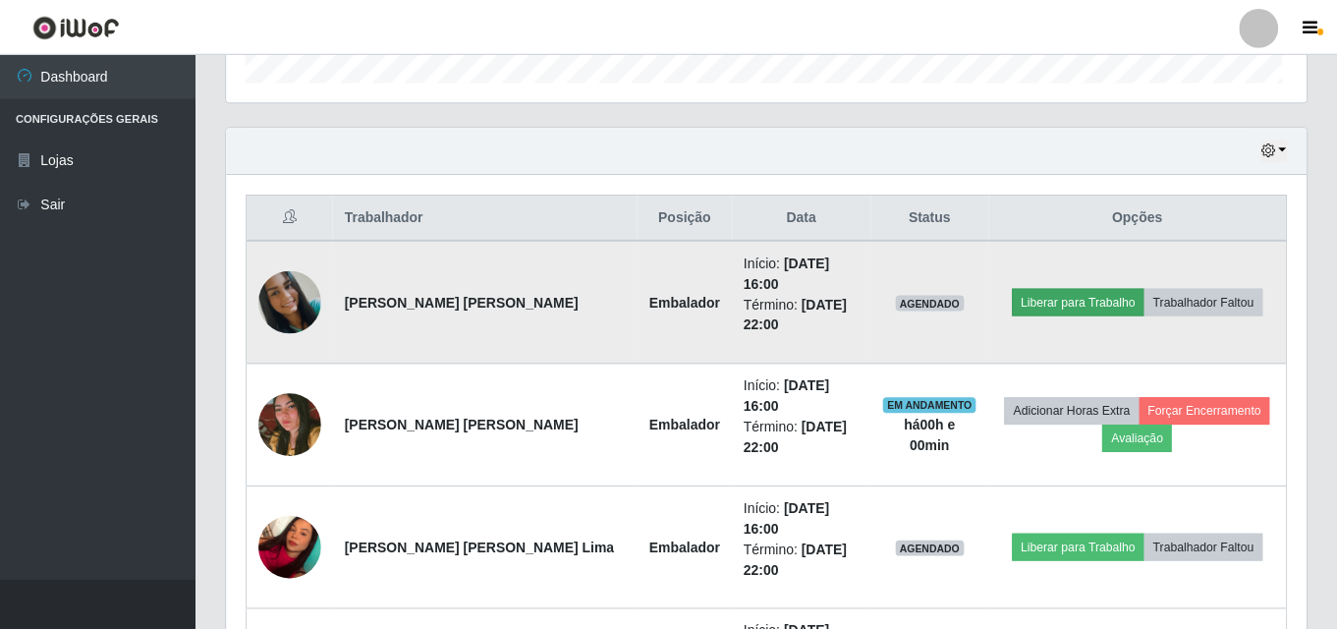
scroll to position [408, 1070]
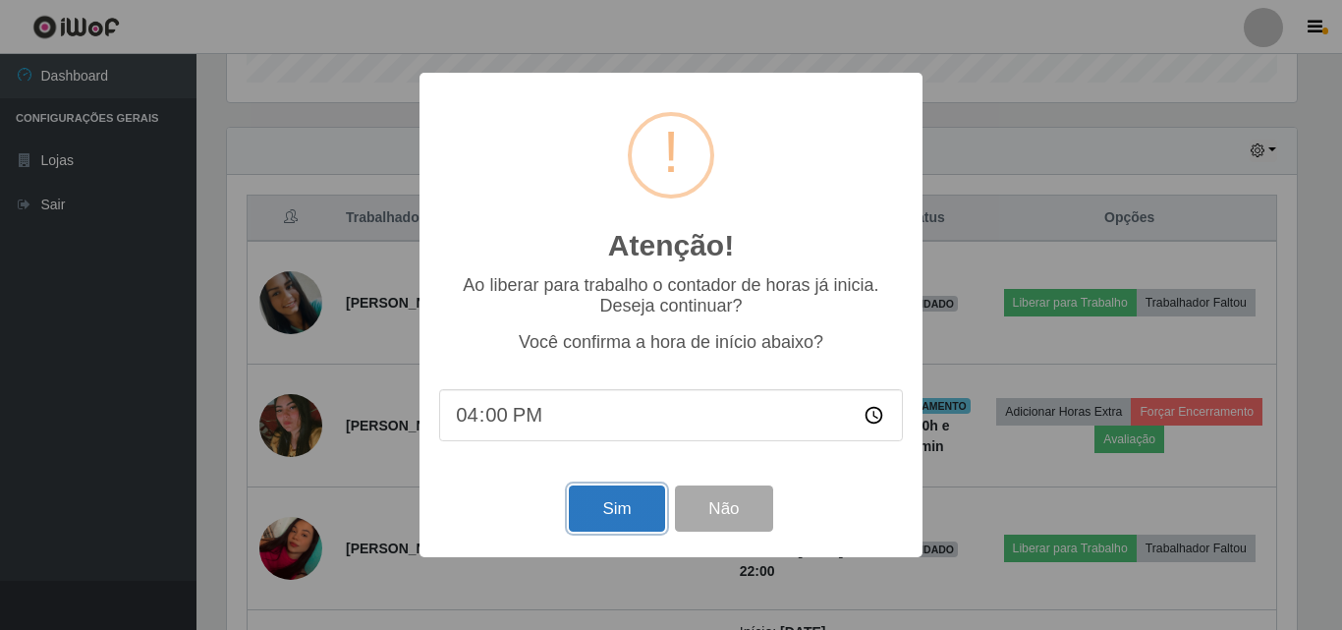
click at [584, 515] on button "Sim" at bounding box center [616, 508] width 95 height 46
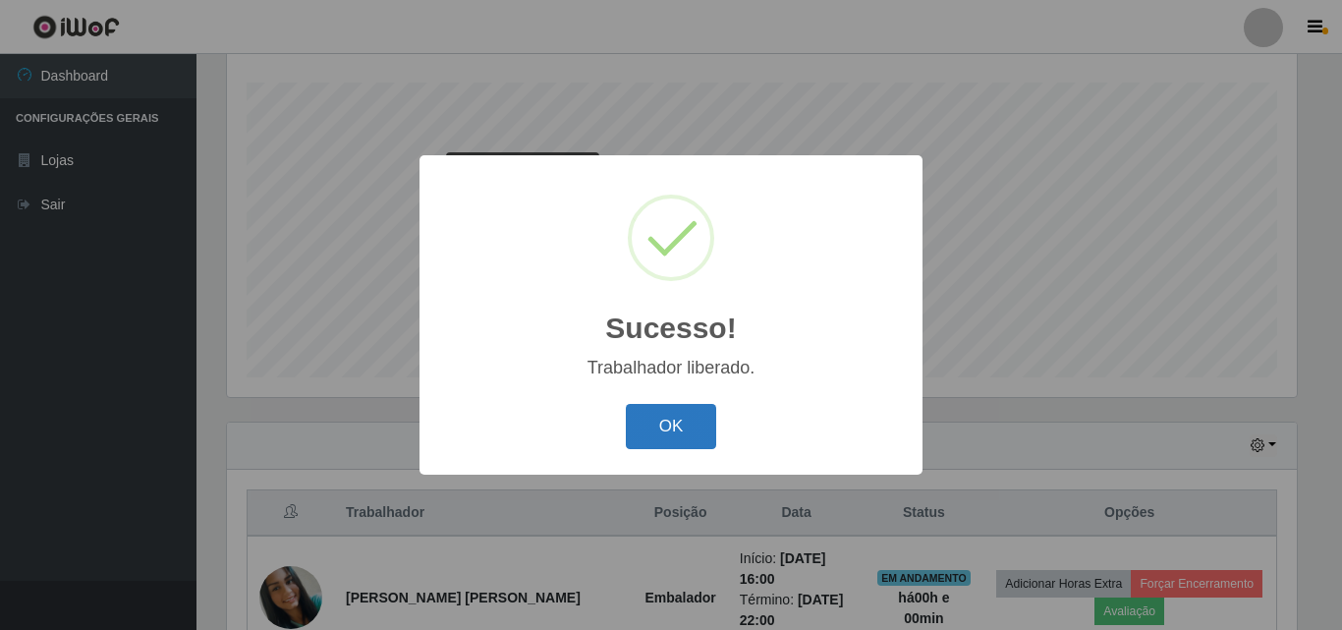
click at [671, 420] on button "OK" at bounding box center [671, 427] width 91 height 46
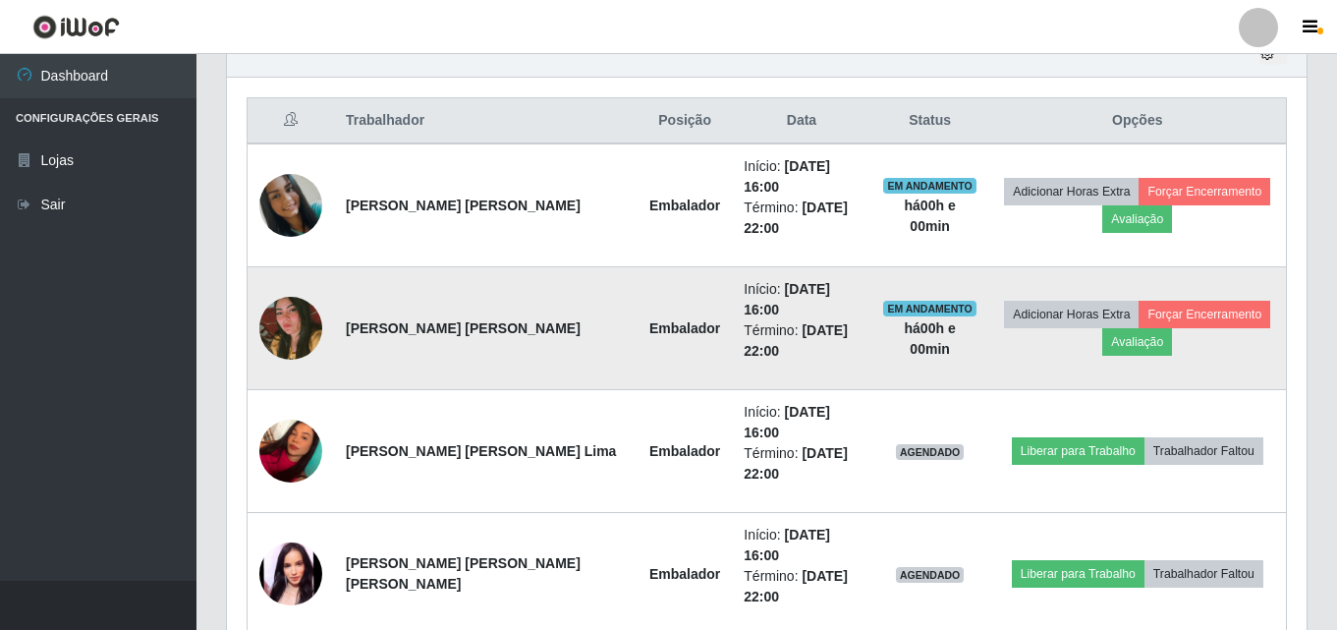
scroll to position [718, 0]
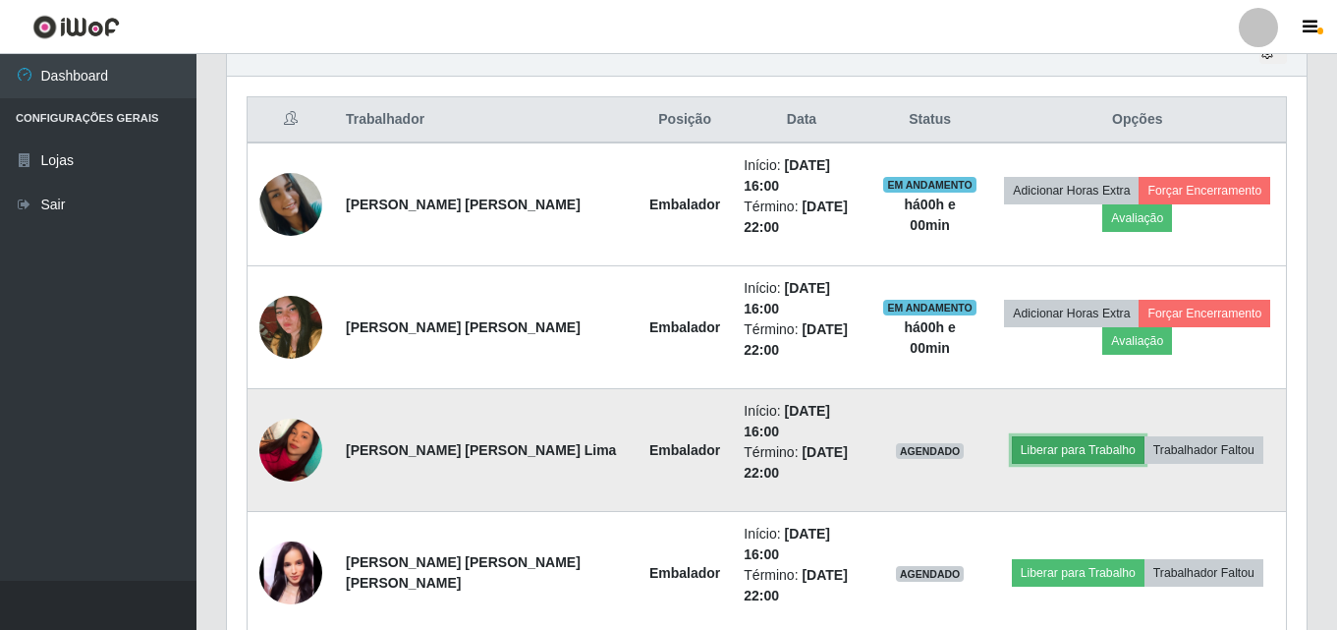
click at [1031, 436] on button "Liberar para Trabalho" at bounding box center [1078, 450] width 133 height 28
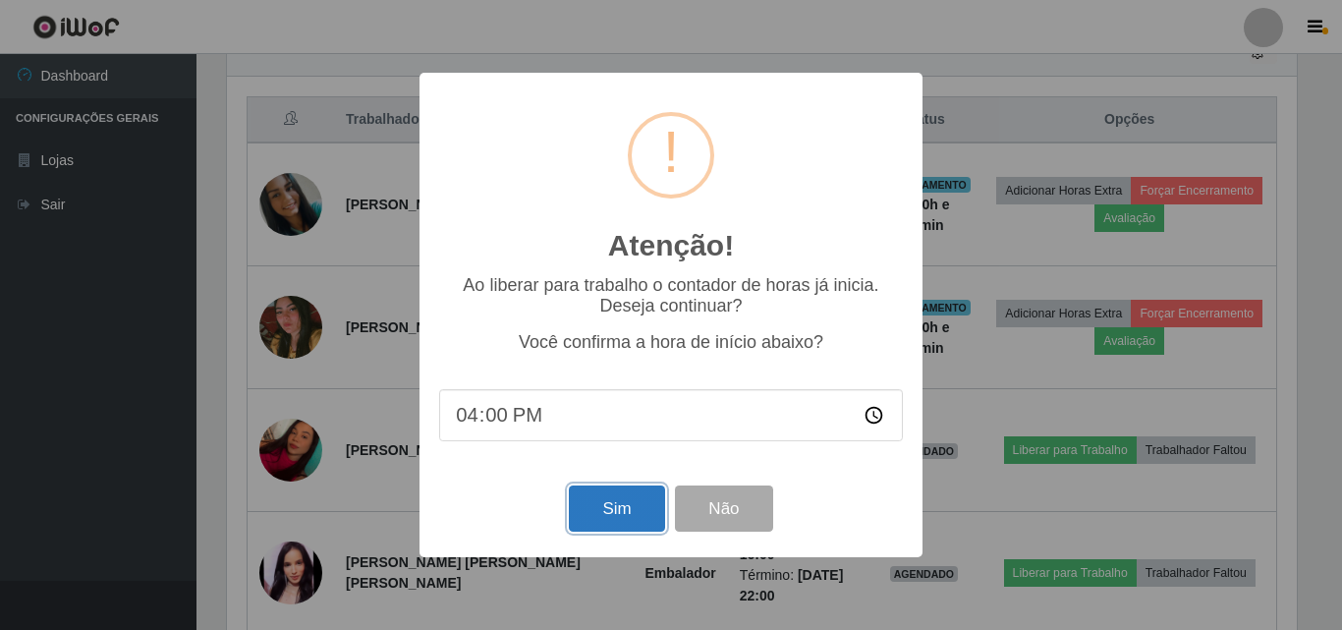
click at [612, 509] on button "Sim" at bounding box center [616, 508] width 95 height 46
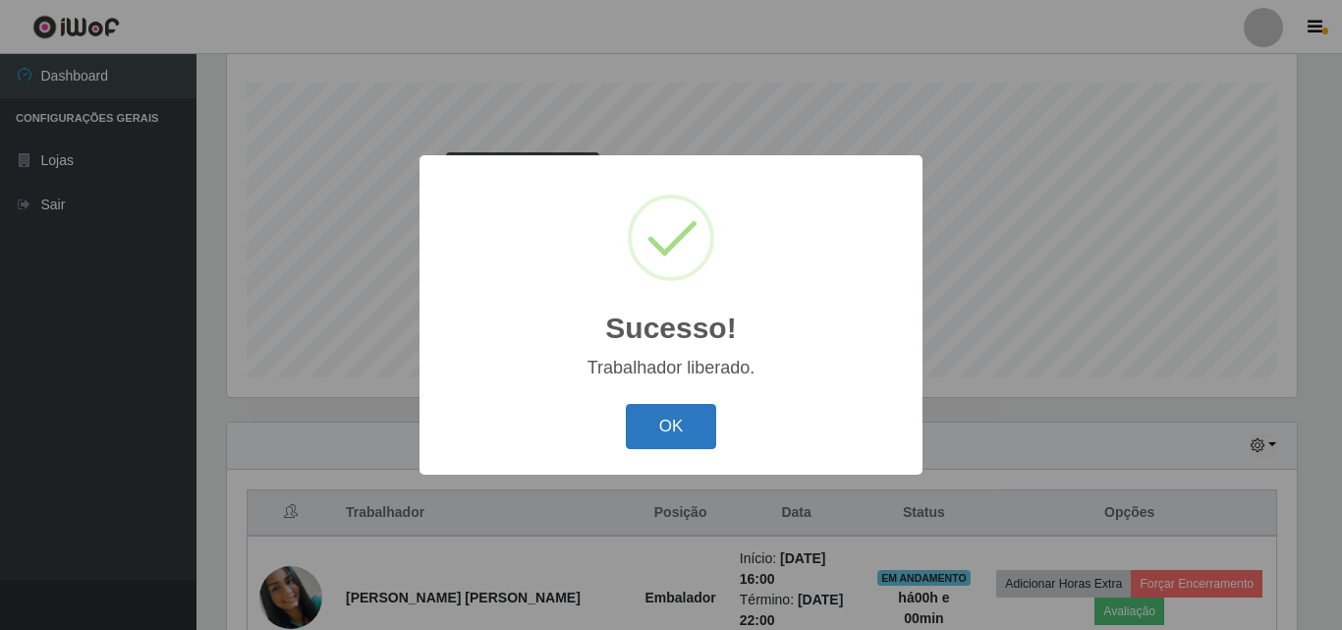
click at [673, 409] on button "OK" at bounding box center [671, 427] width 91 height 46
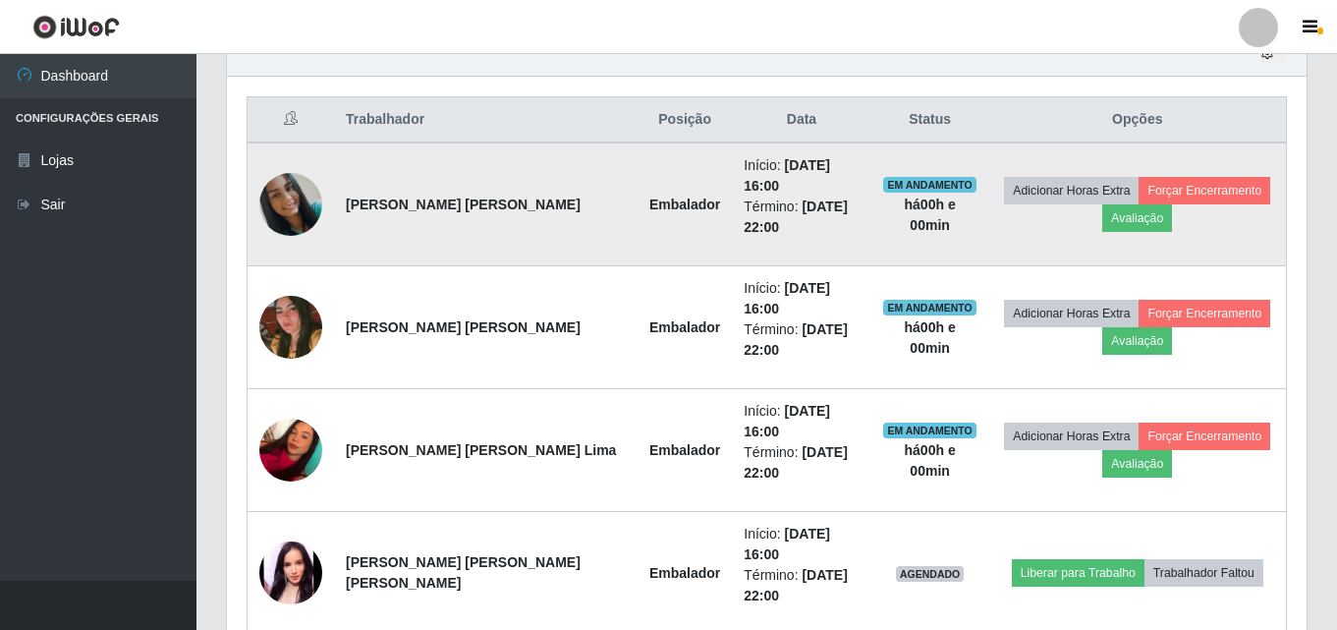
scroll to position [816, 0]
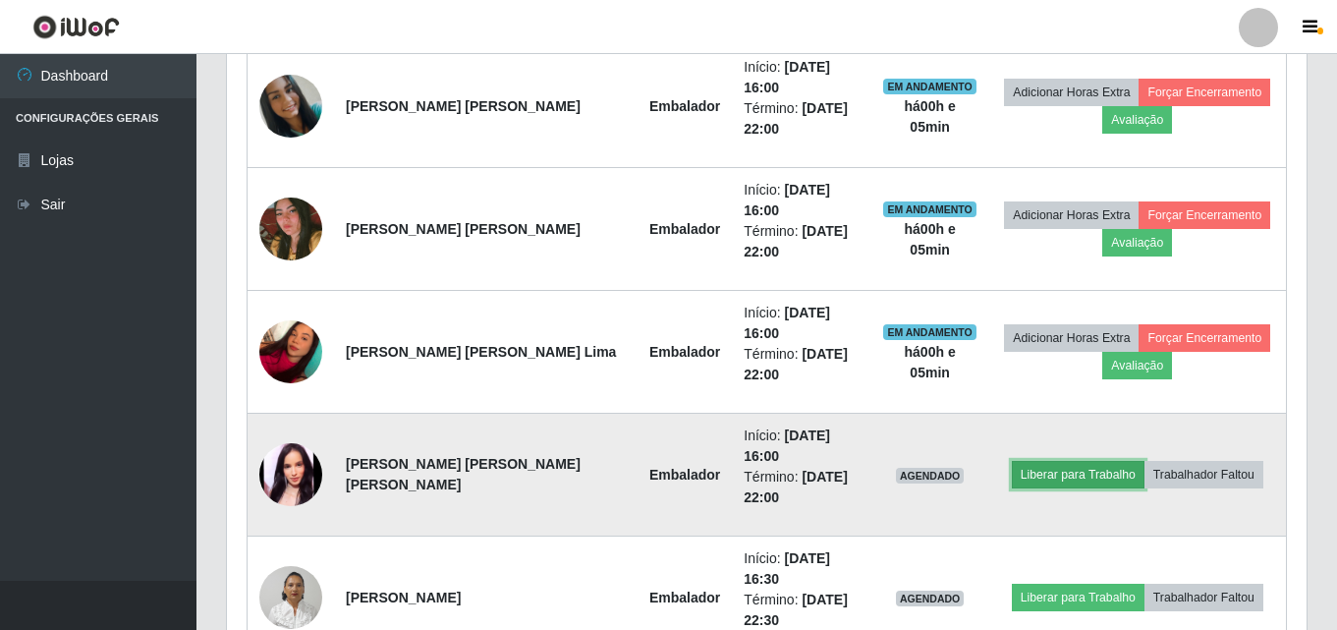
click at [1082, 461] on button "Liberar para Trabalho" at bounding box center [1078, 475] width 133 height 28
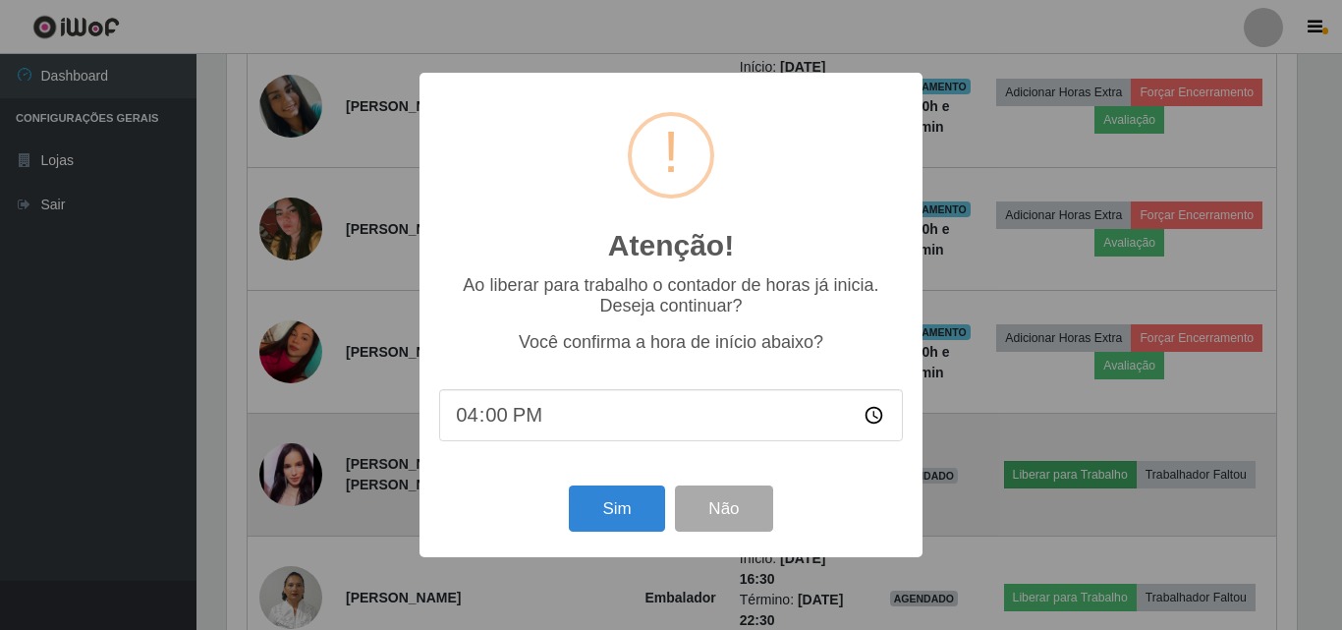
type input "16:05"
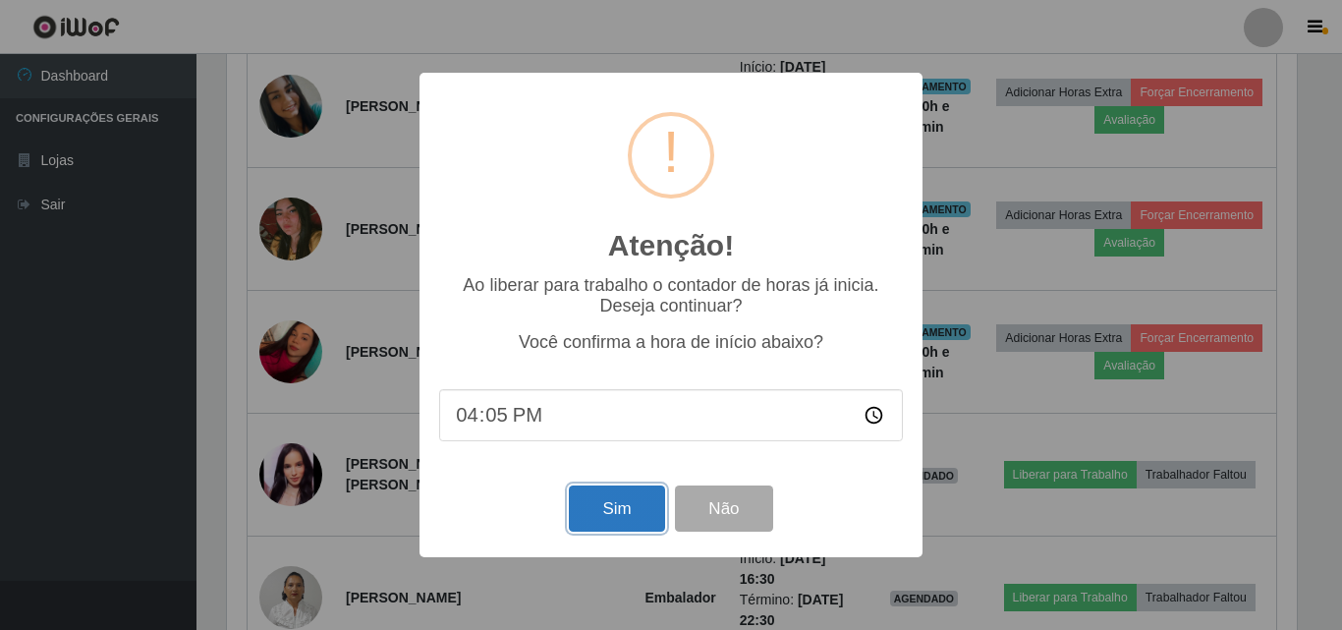
click at [610, 516] on button "Sim" at bounding box center [616, 508] width 95 height 46
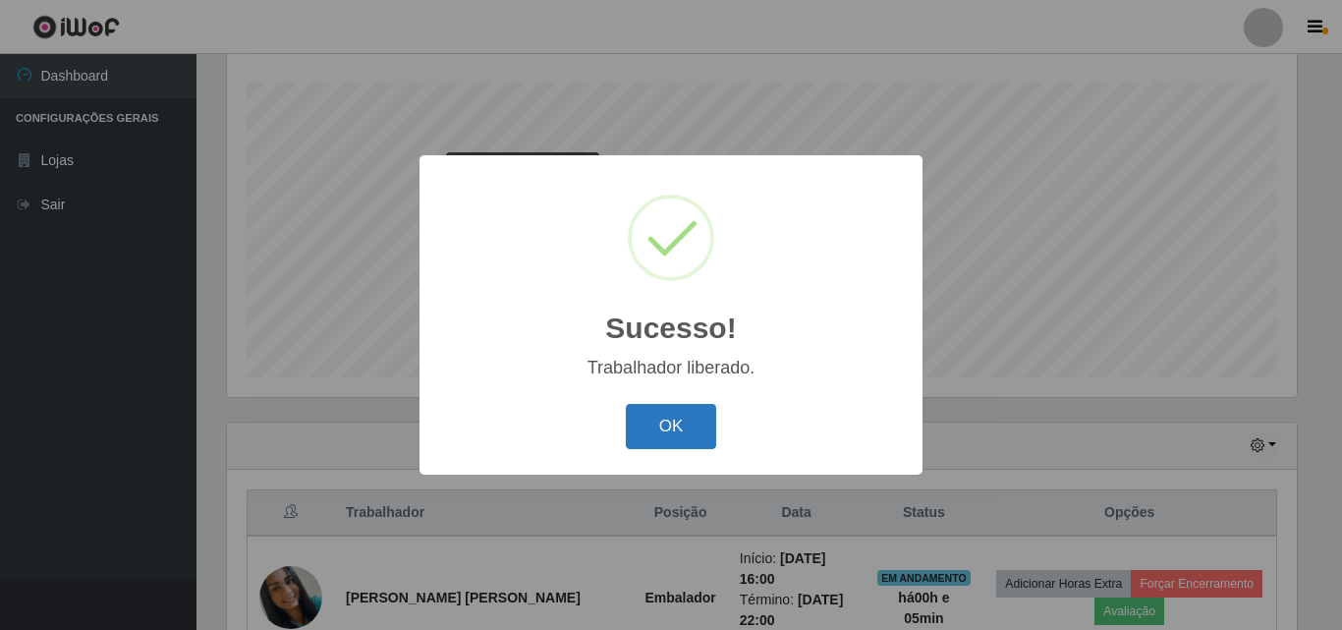
click at [696, 439] on button "OK" at bounding box center [671, 427] width 91 height 46
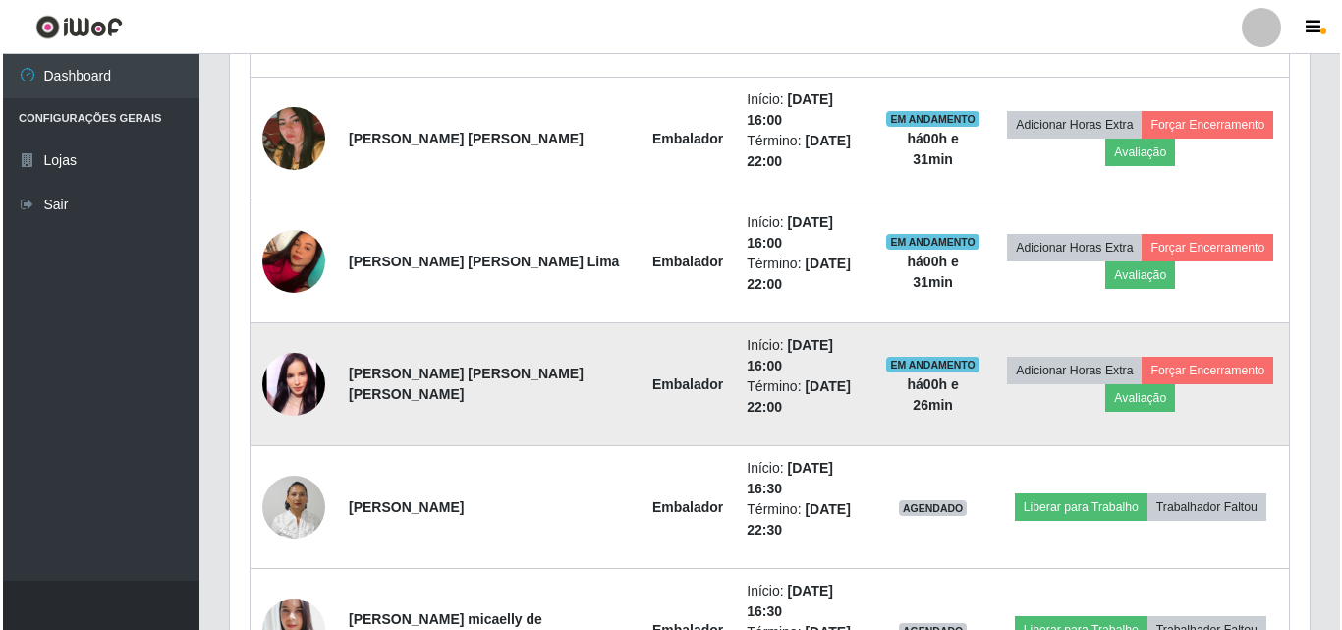
scroll to position [915, 0]
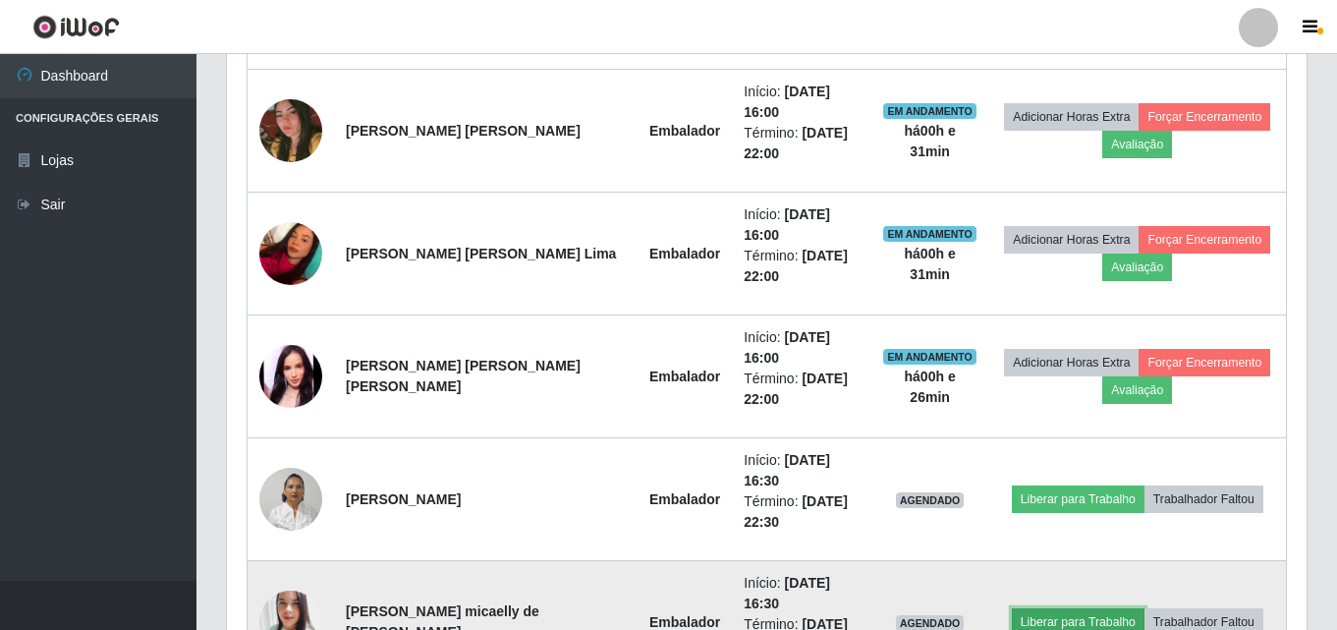
click at [1030, 608] on button "Liberar para Trabalho" at bounding box center [1078, 622] width 133 height 28
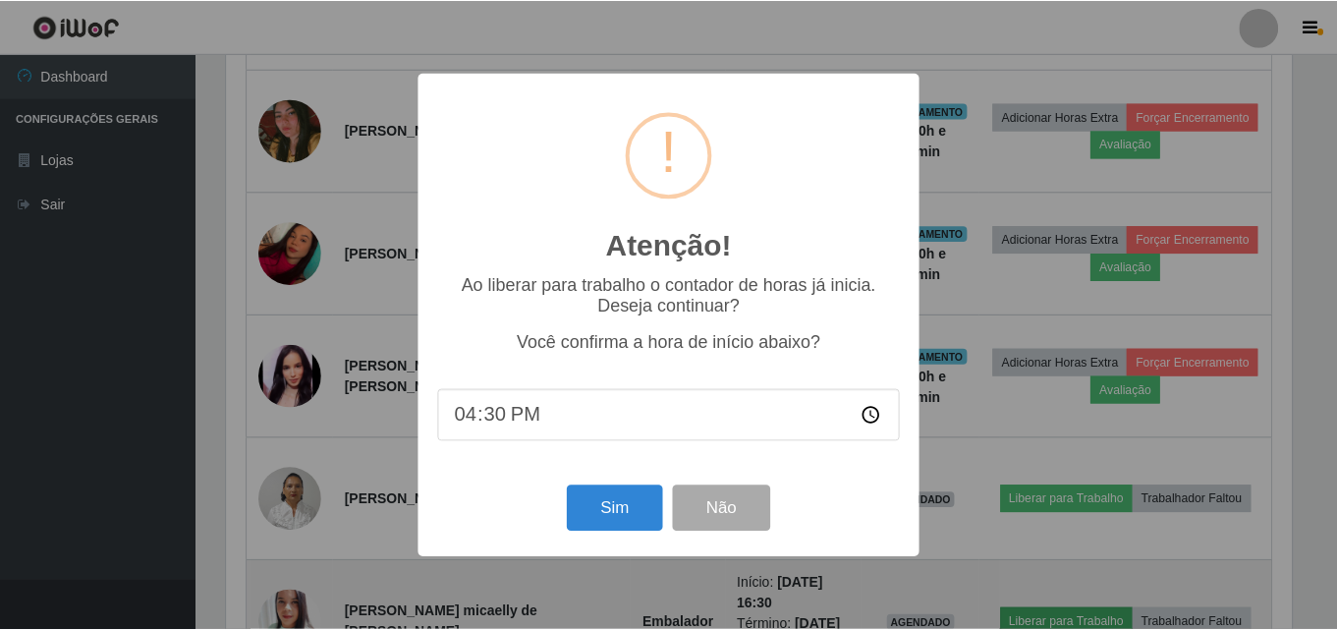
scroll to position [408, 1070]
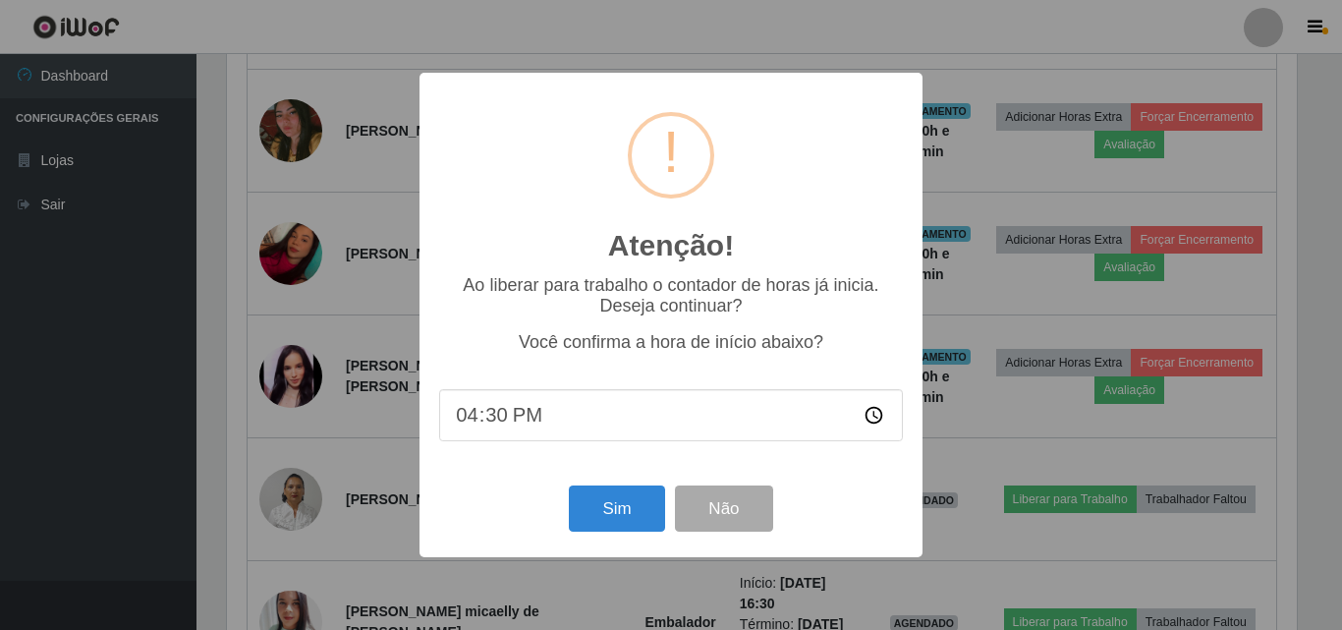
click at [937, 502] on div "Atenção! × Ao liberar para trabalho o contador de horas já inicia. Deseja conti…" at bounding box center [671, 315] width 1342 height 630
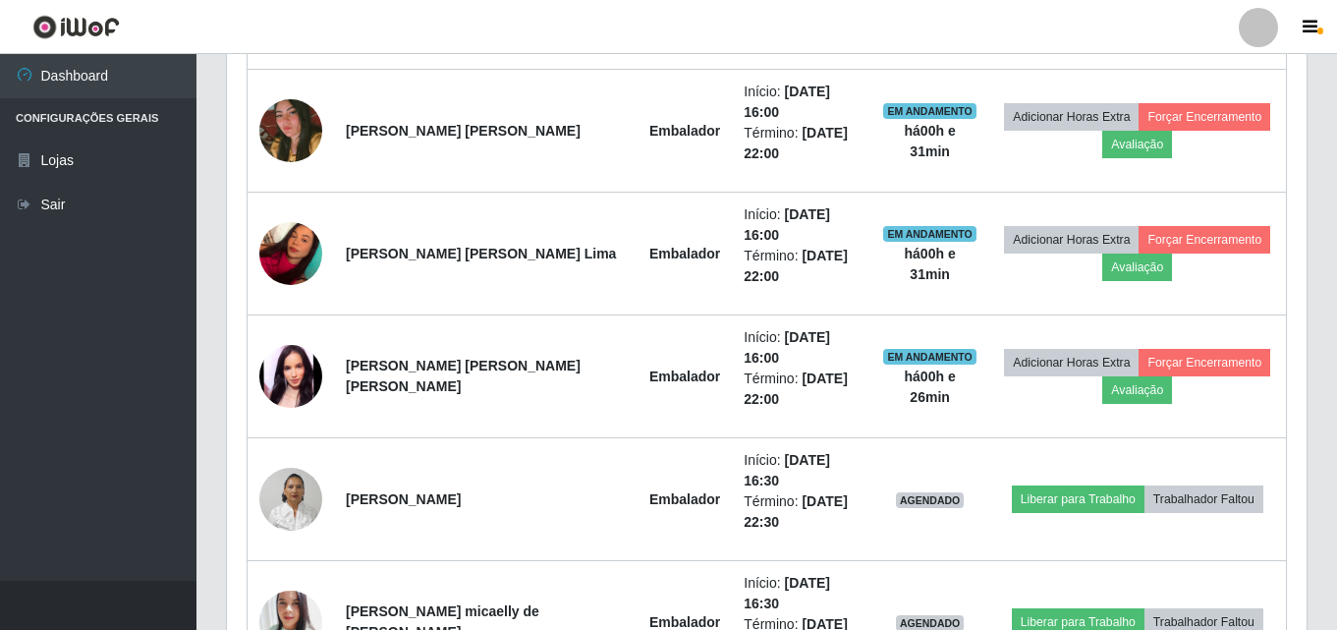
scroll to position [408, 1080]
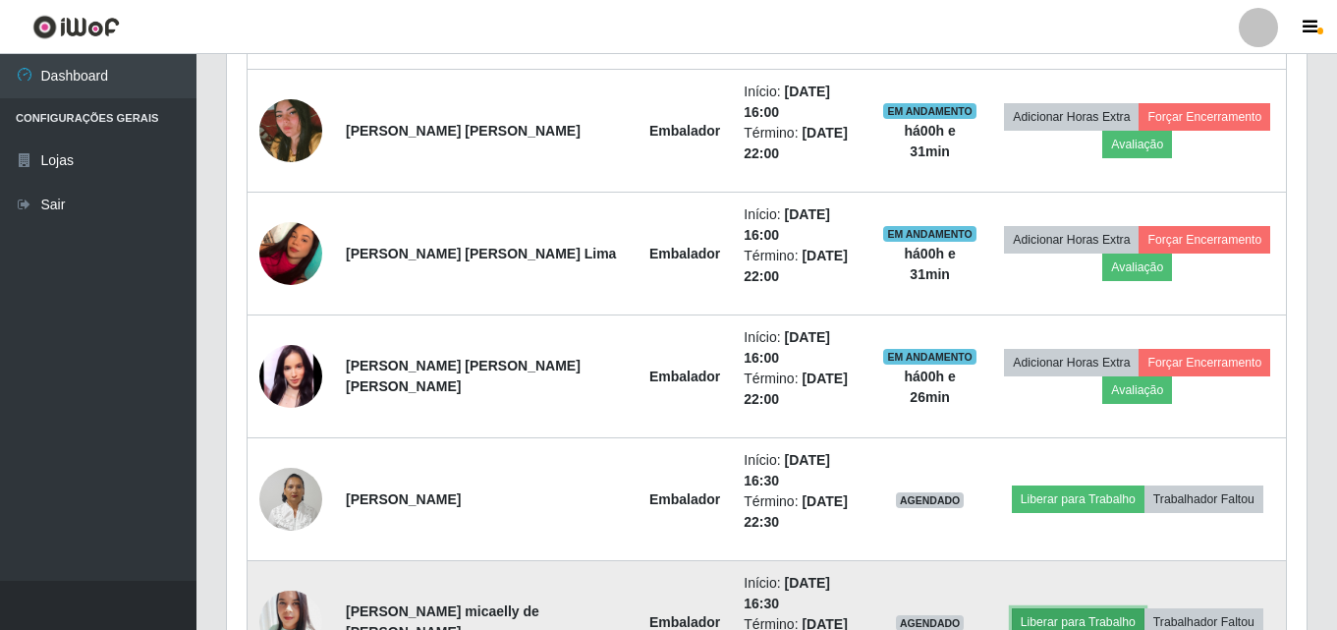
click at [1067, 608] on button "Liberar para Trabalho" at bounding box center [1078, 622] width 133 height 28
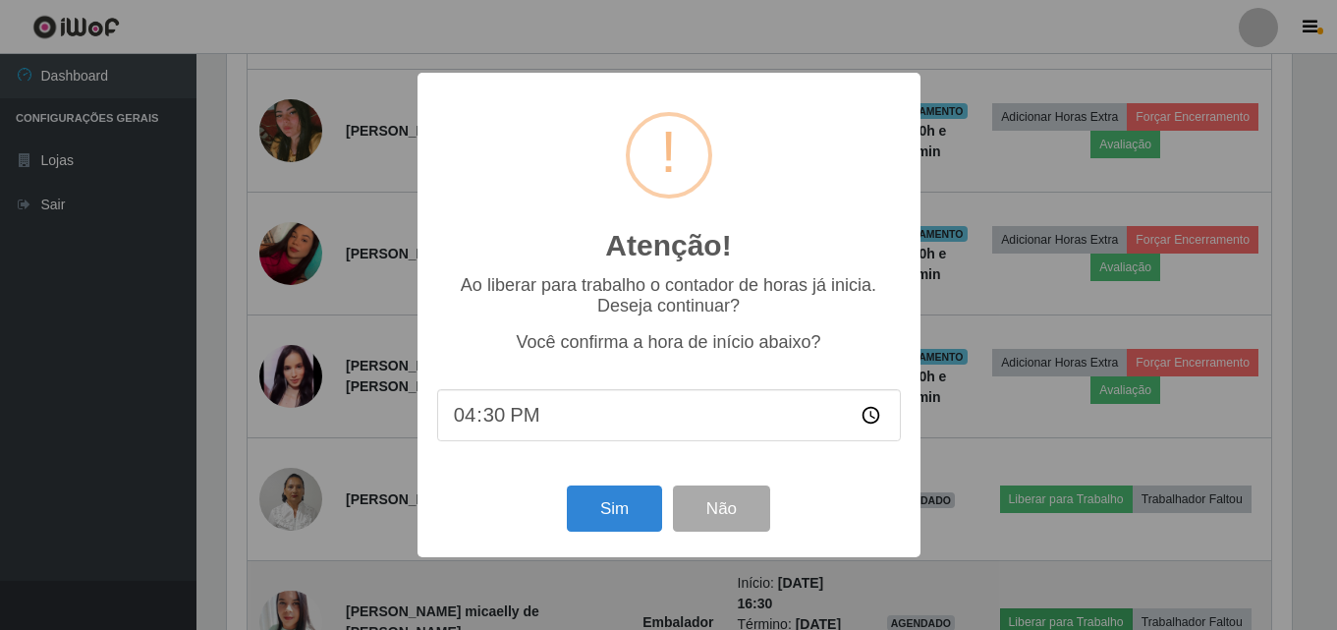
scroll to position [408, 1070]
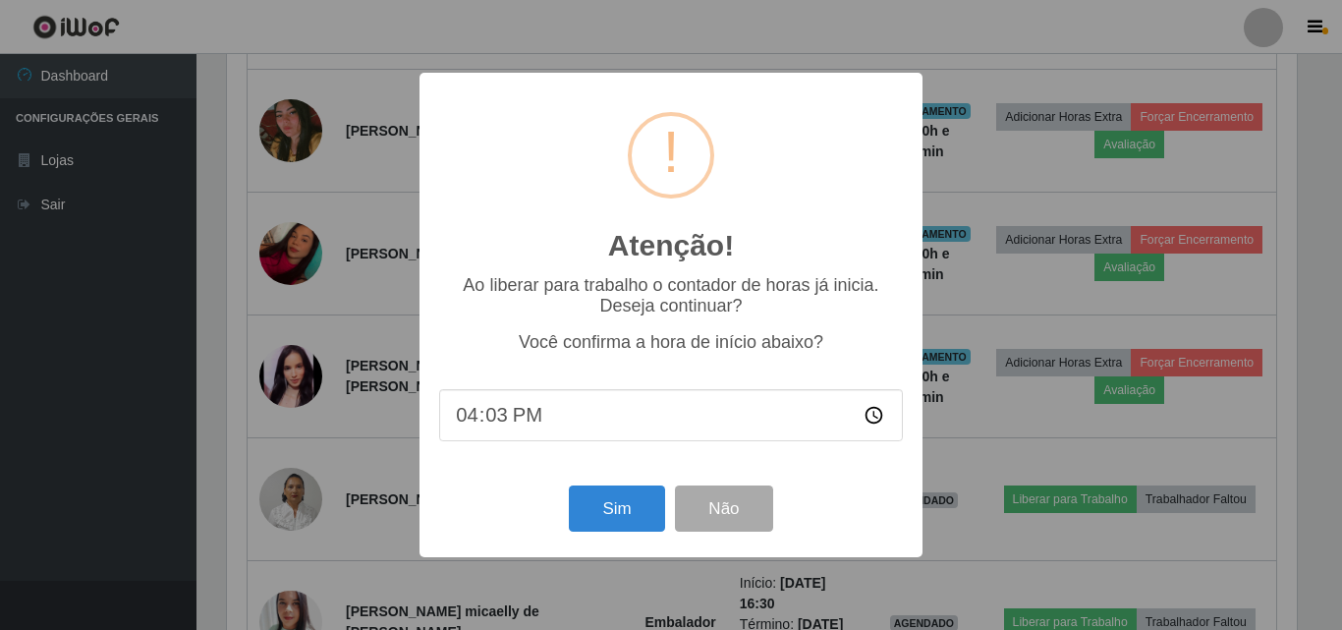
type input "16:31"
click at [604, 517] on button "Sim" at bounding box center [616, 508] width 95 height 46
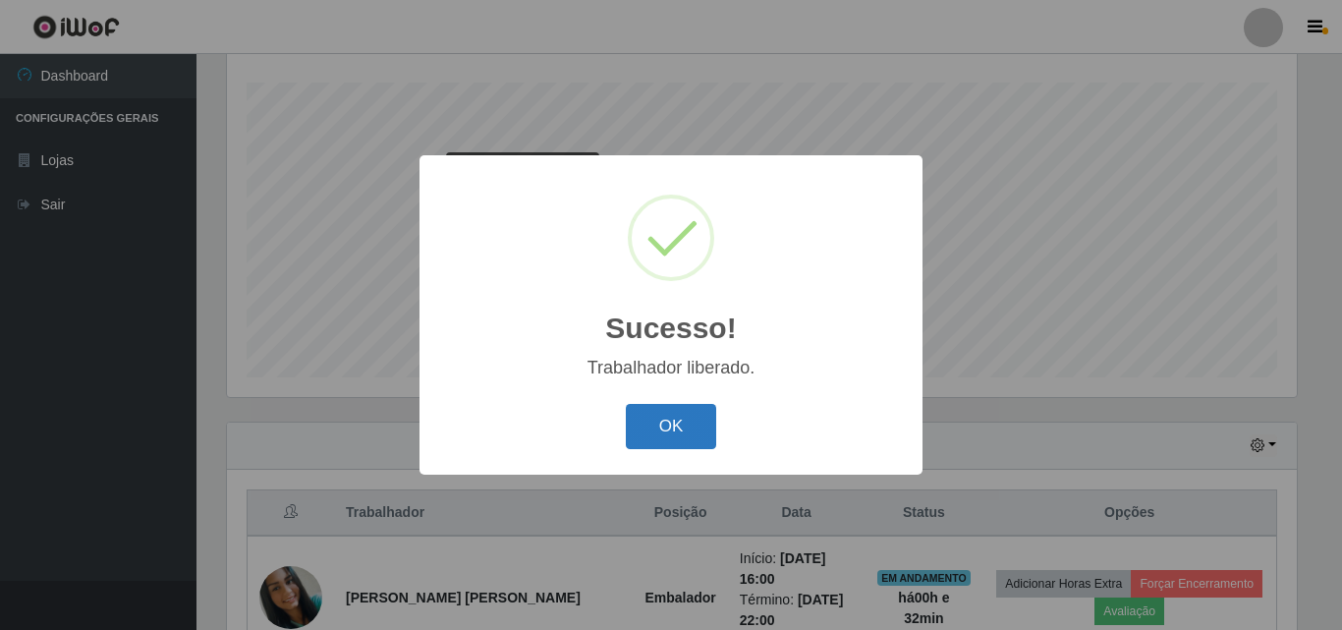
click at [664, 431] on button "OK" at bounding box center [671, 427] width 91 height 46
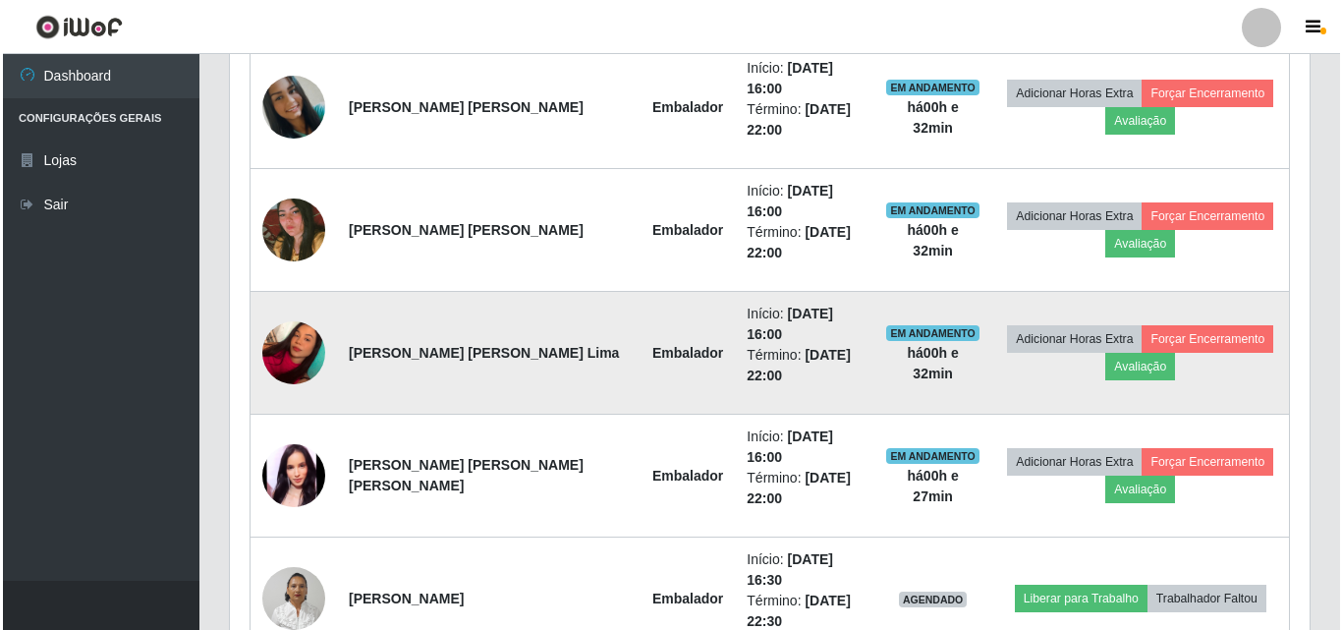
scroll to position [816, 0]
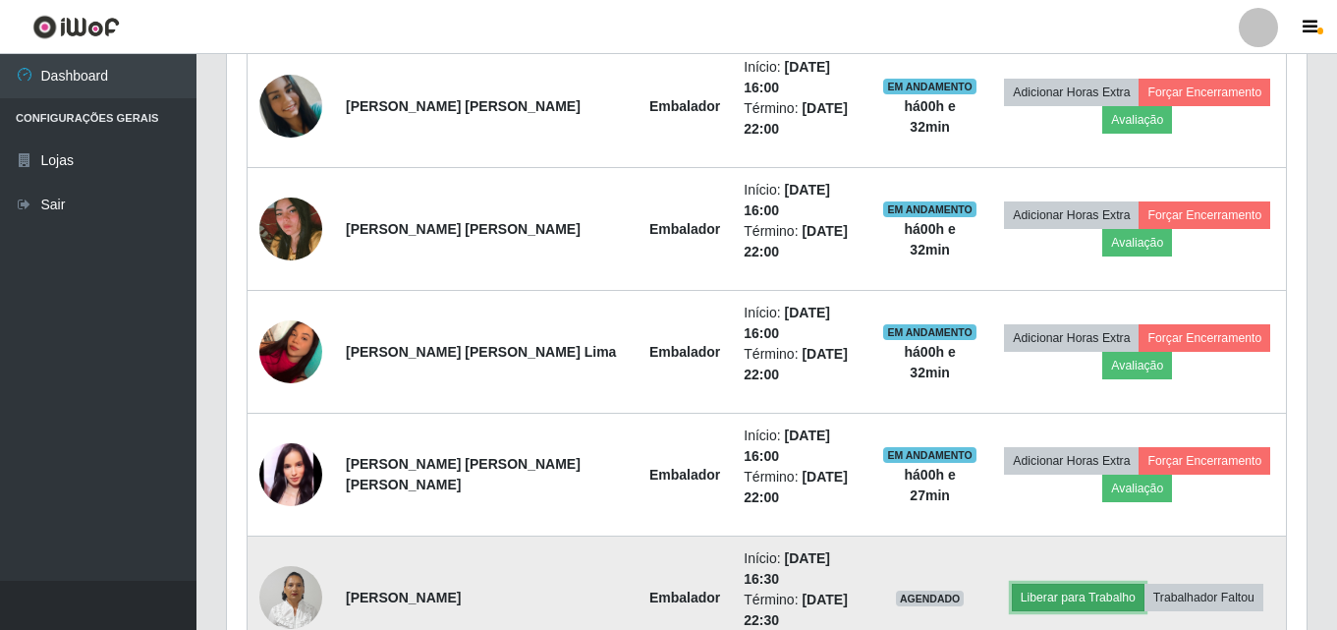
click at [1081, 583] on button "Liberar para Trabalho" at bounding box center [1078, 597] width 133 height 28
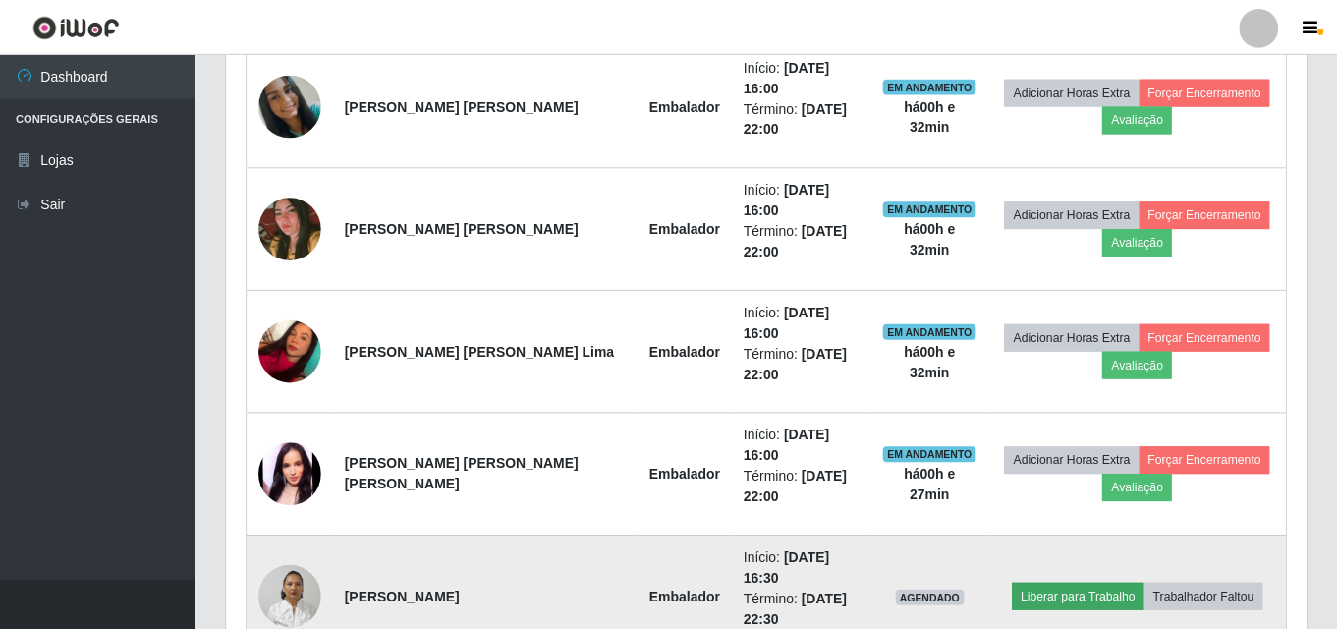
scroll to position [408, 1070]
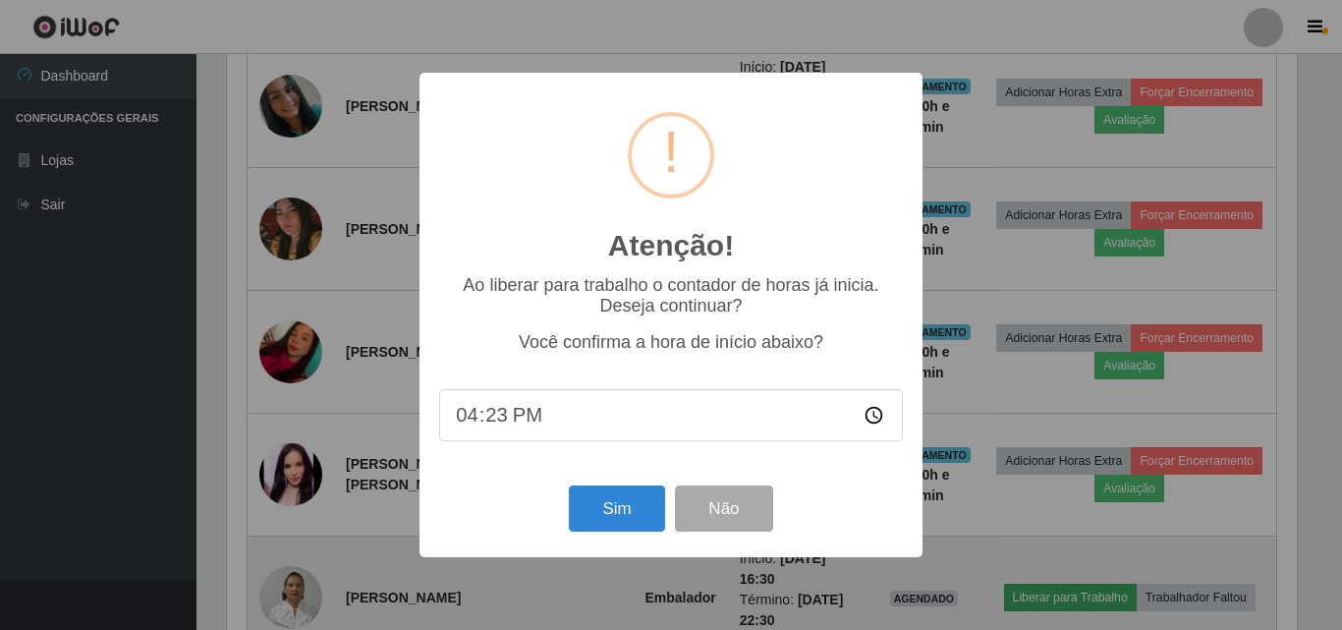
type input "16:32"
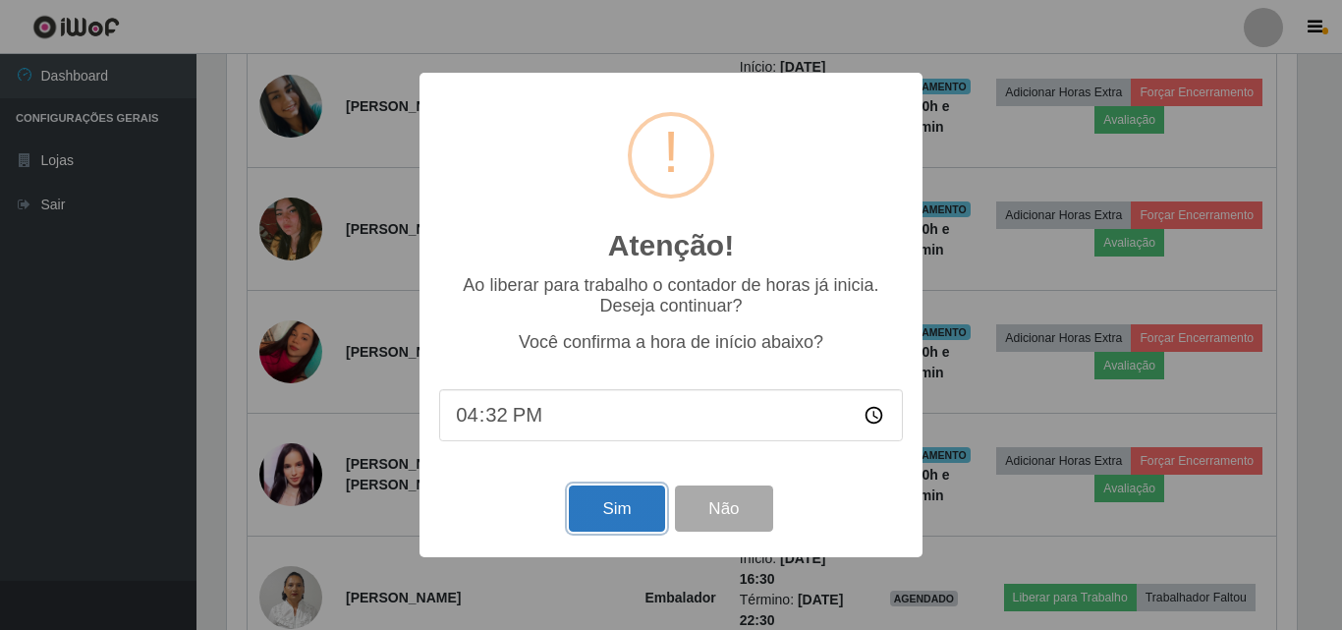
click at [601, 527] on button "Sim" at bounding box center [616, 508] width 95 height 46
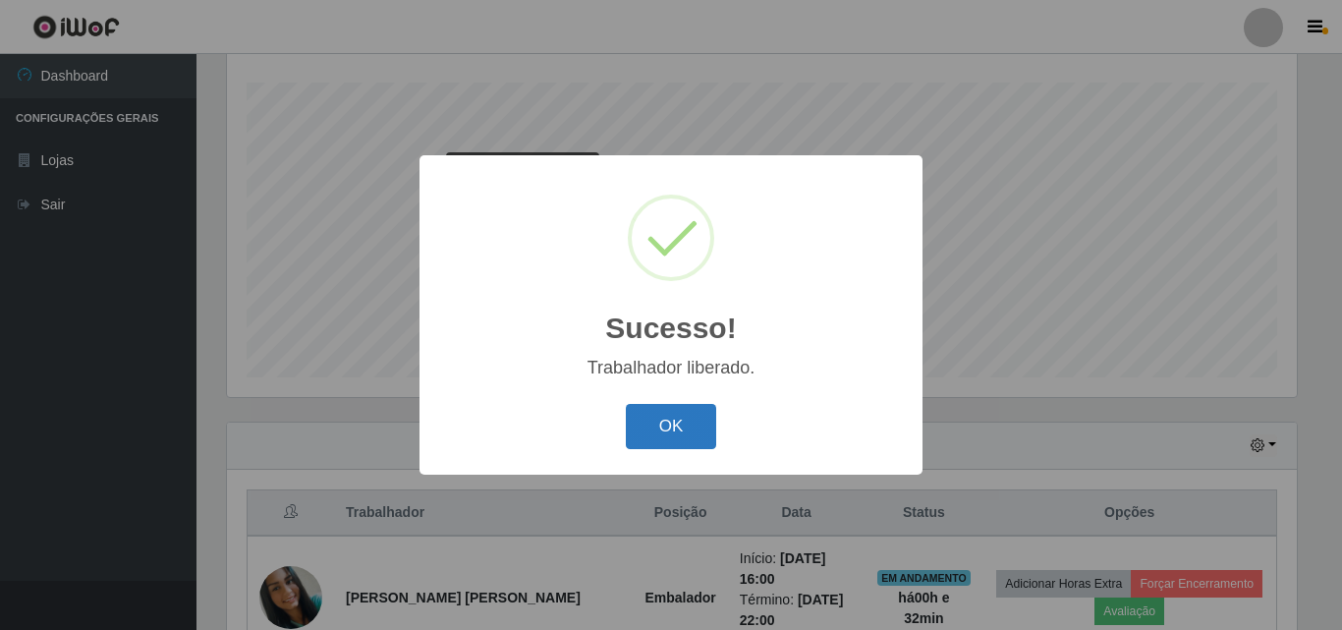
click at [662, 430] on button "OK" at bounding box center [671, 427] width 91 height 46
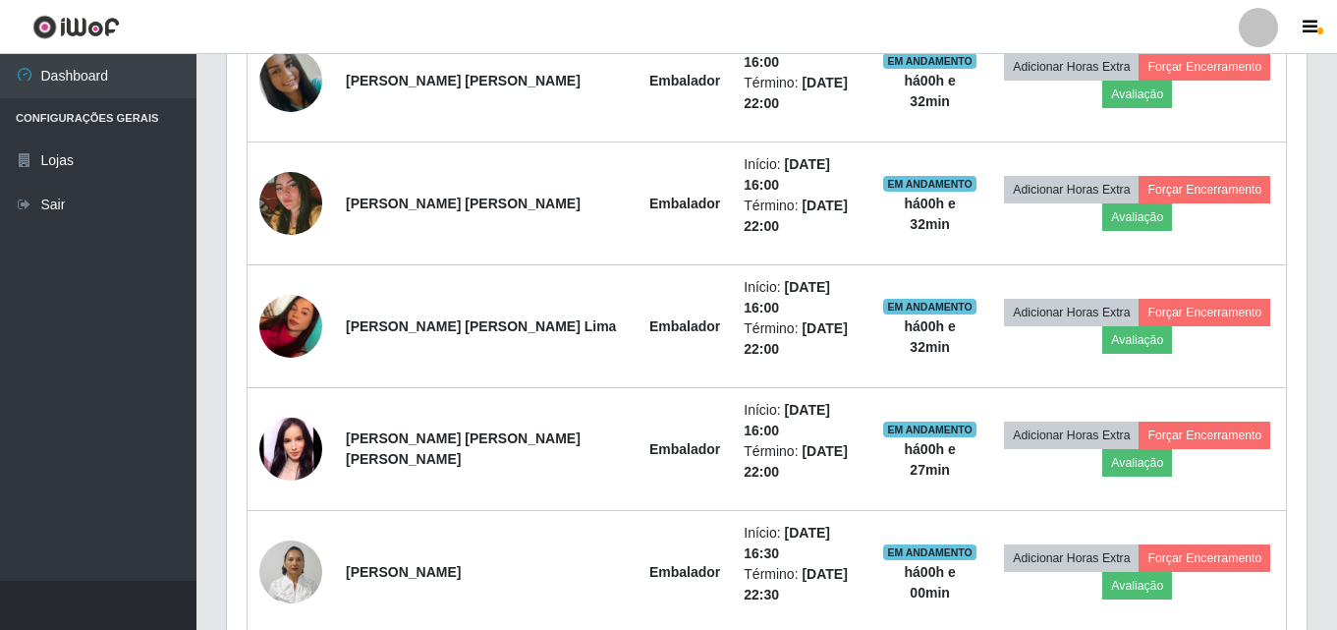
scroll to position [938, 0]
